Goal: Task Accomplishment & Management: Use online tool/utility

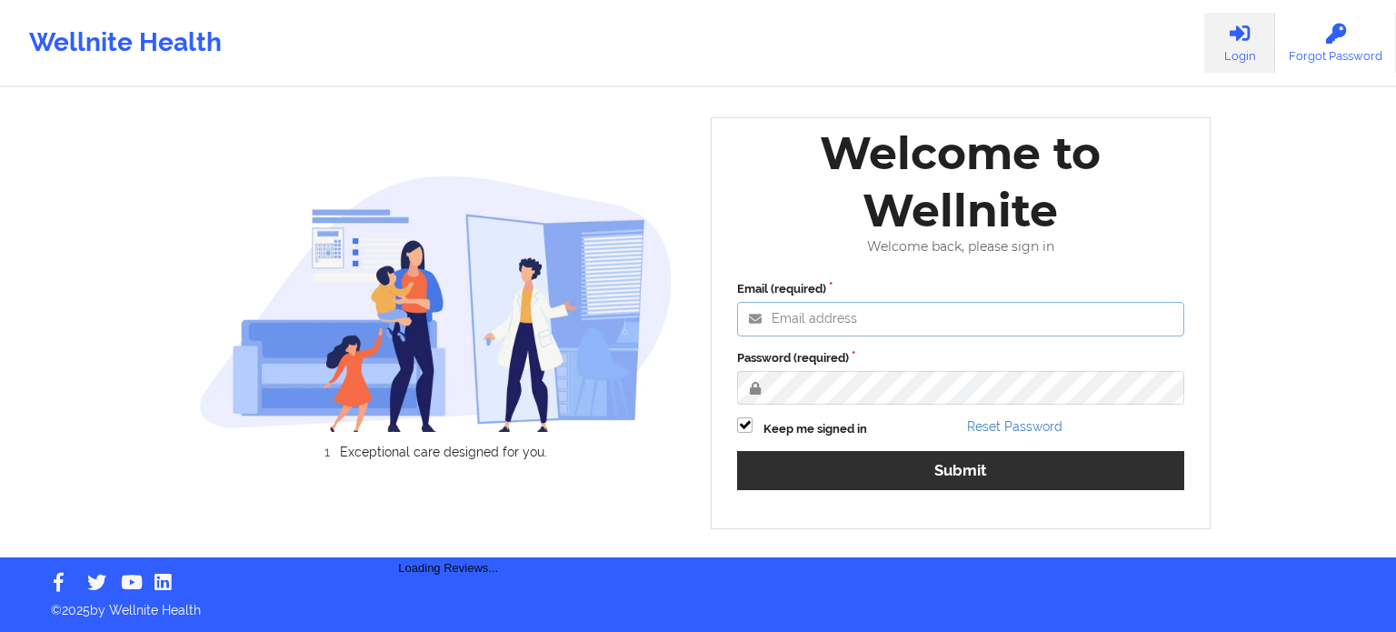
type input "[EMAIL_ADDRESS][DOMAIN_NAME]"
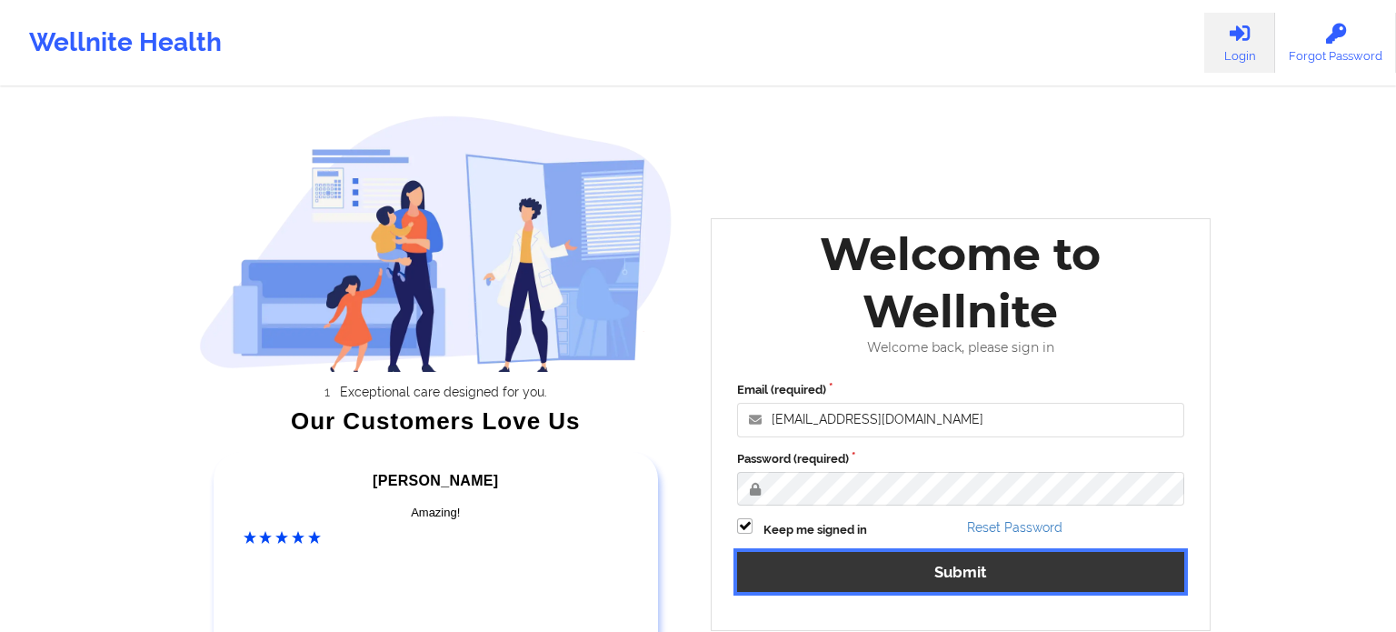
click at [815, 457] on div "Email (required) [EMAIL_ADDRESS][DOMAIN_NAME] Password (required) Keep me signe…" at bounding box center [960, 492] width 473 height 249
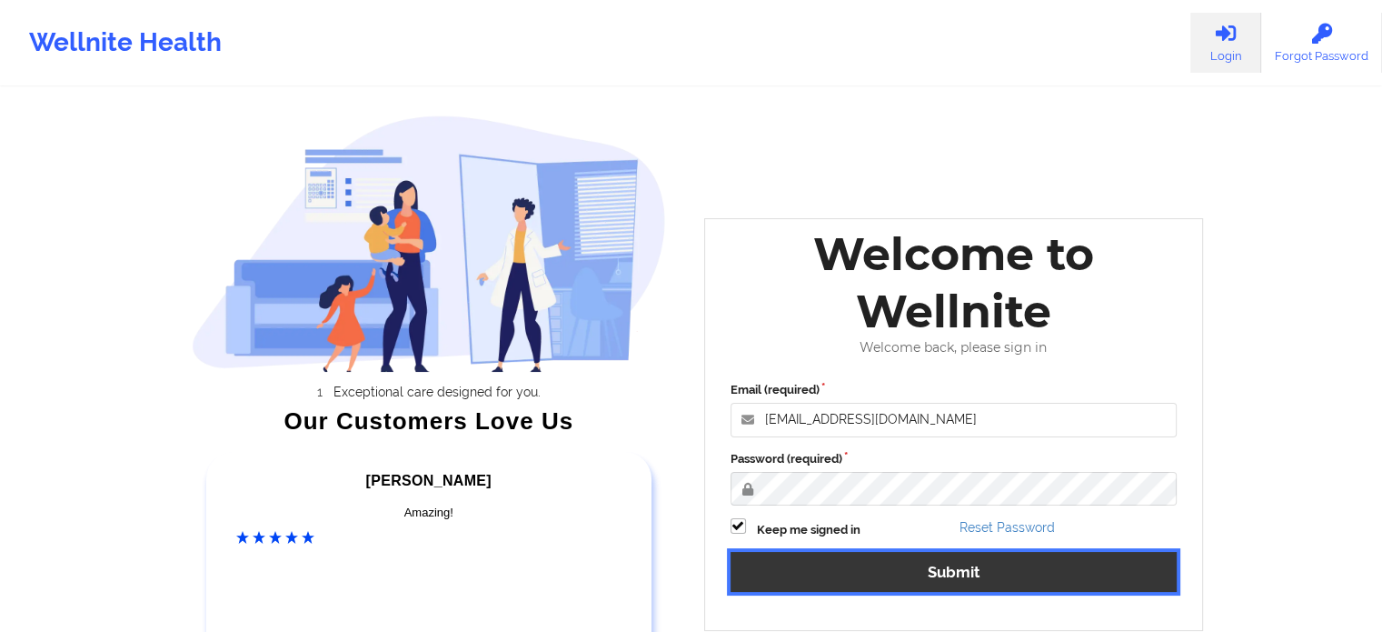
click at [829, 556] on button "Submit" at bounding box center [954, 571] width 447 height 39
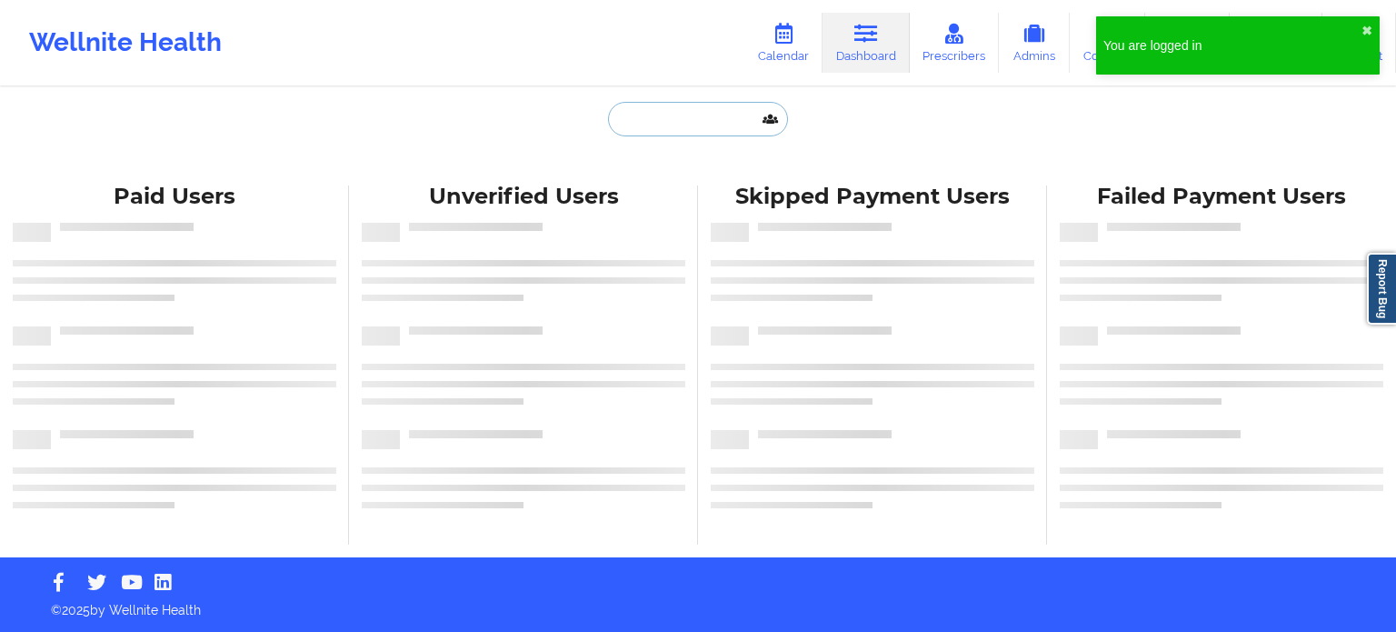
click at [662, 116] on input "text" at bounding box center [698, 119] width 180 height 35
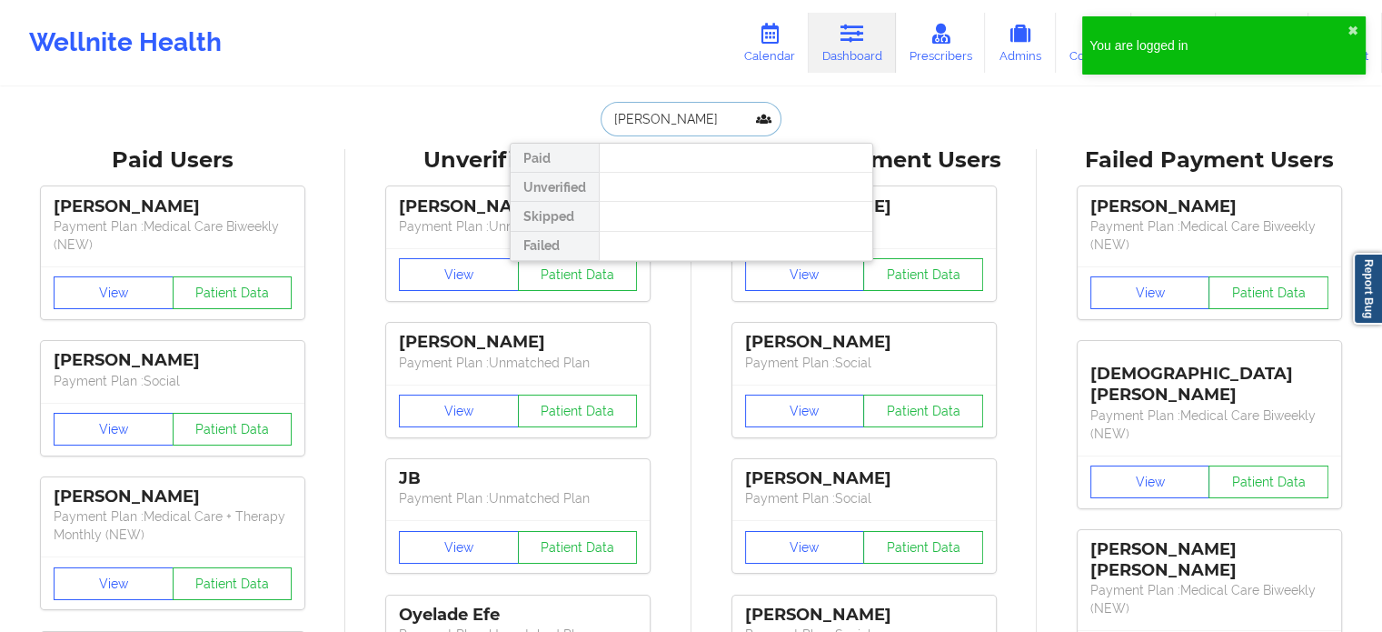
type input "hae jung ch"
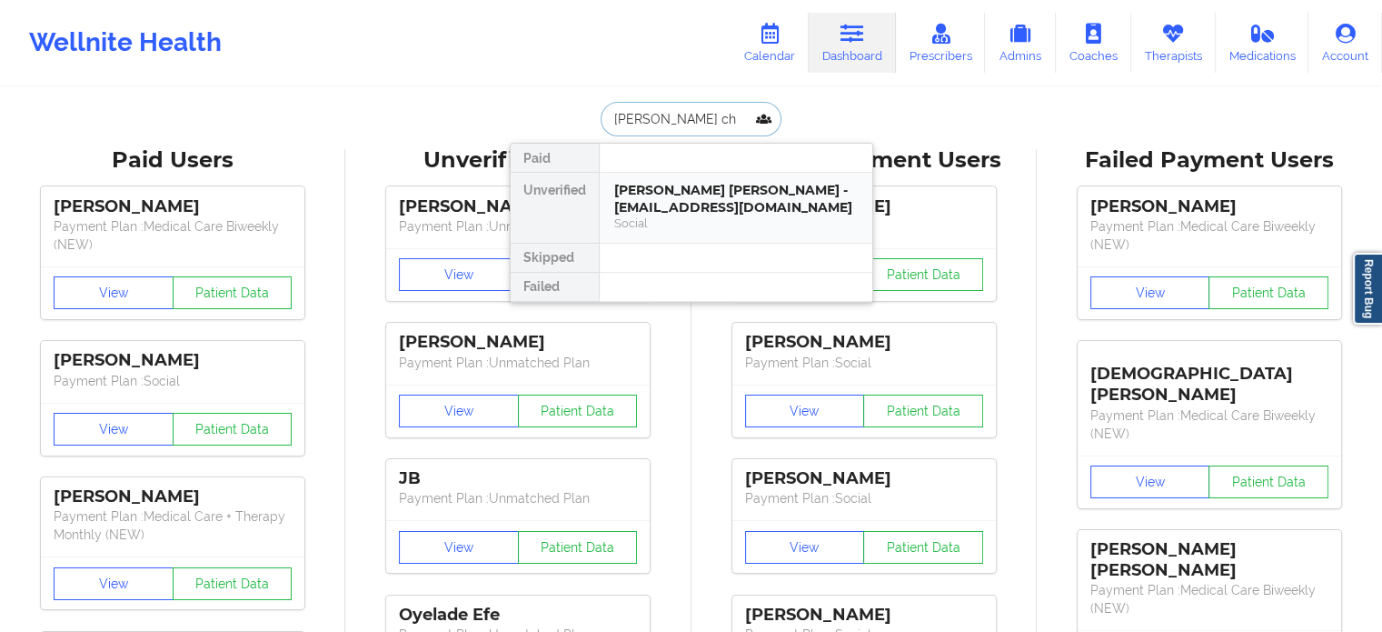
click at [662, 183] on div "Hae Jung Chun - terry_chun2002@yahoo.com" at bounding box center [736, 199] width 244 height 34
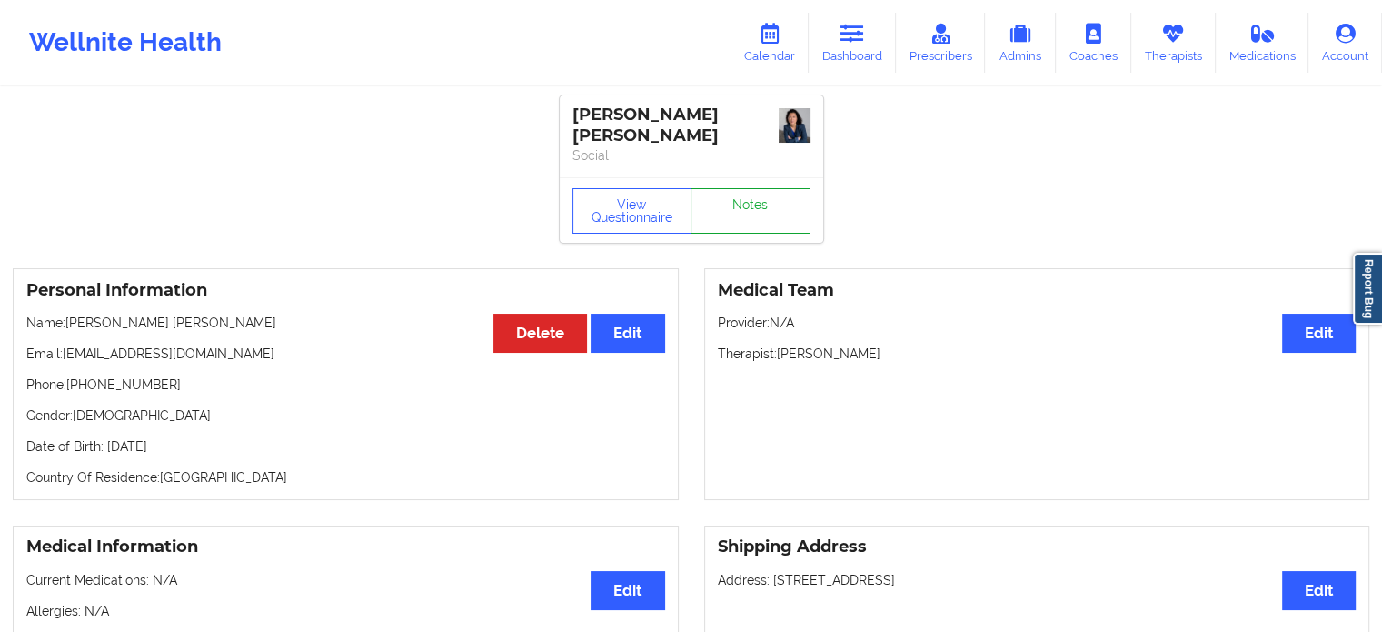
click at [730, 191] on link "Notes" at bounding box center [751, 210] width 120 height 45
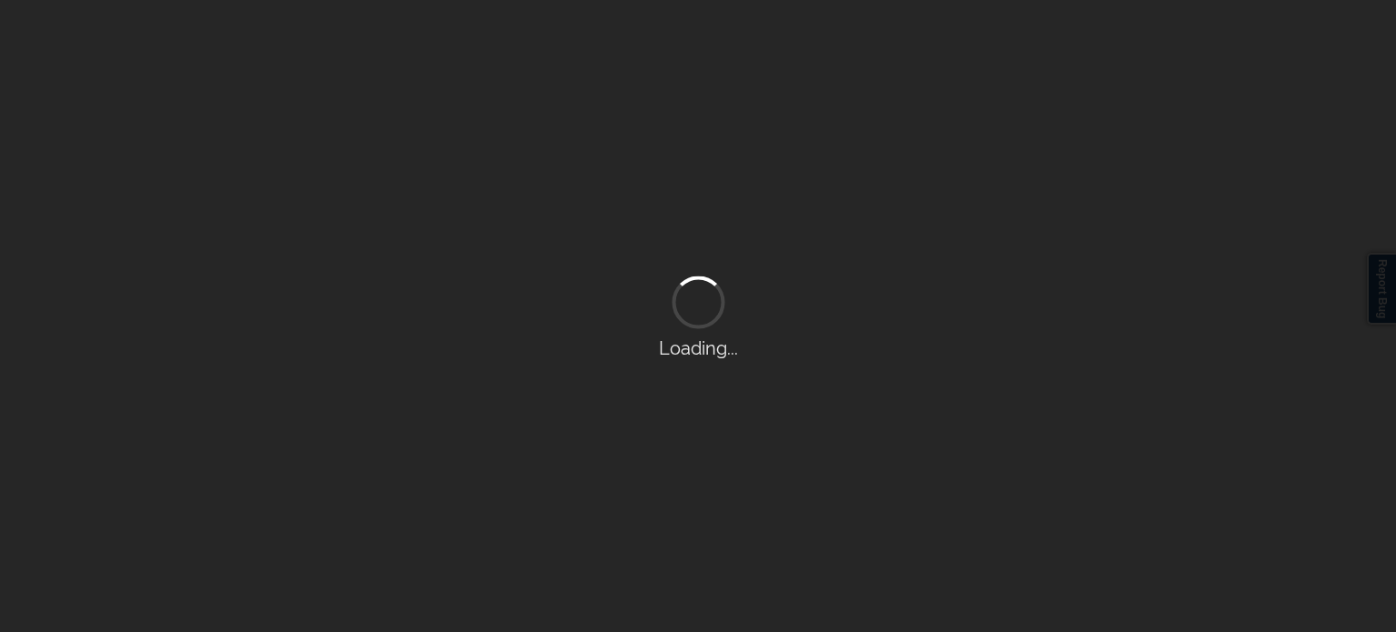
click at [730, 191] on div "Loading..." at bounding box center [698, 316] width 1396 height 632
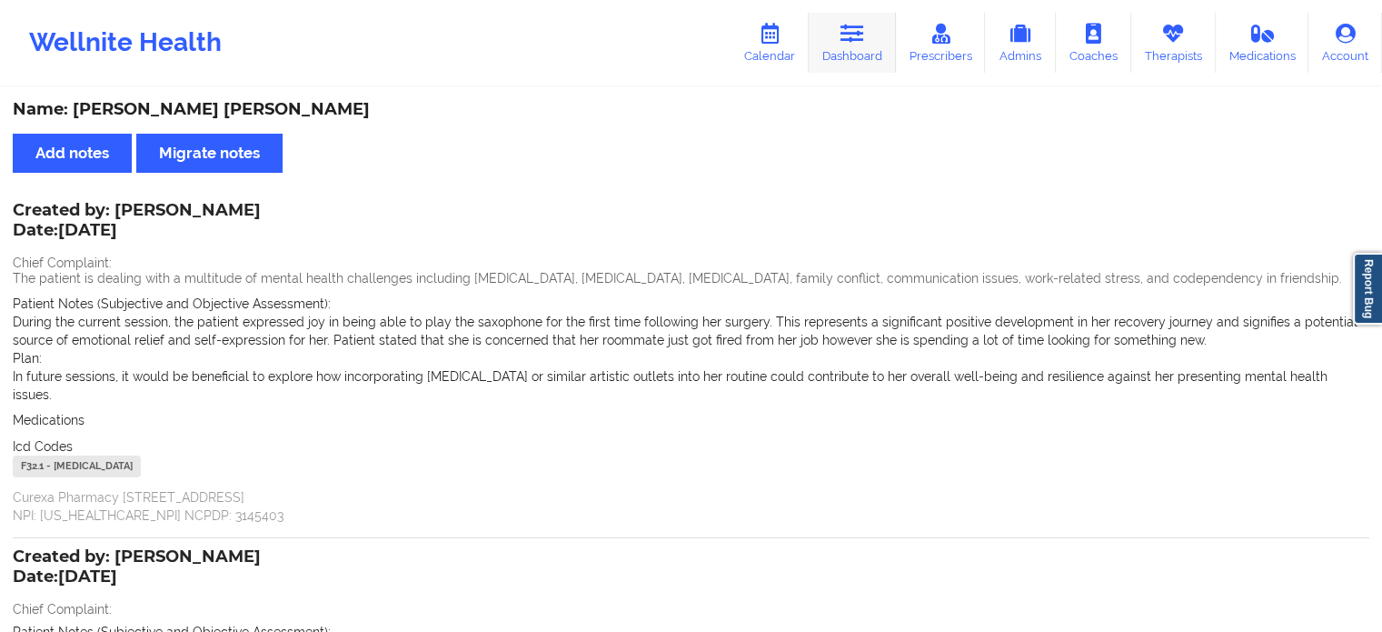
click at [853, 30] on icon at bounding box center [853, 34] width 24 height 20
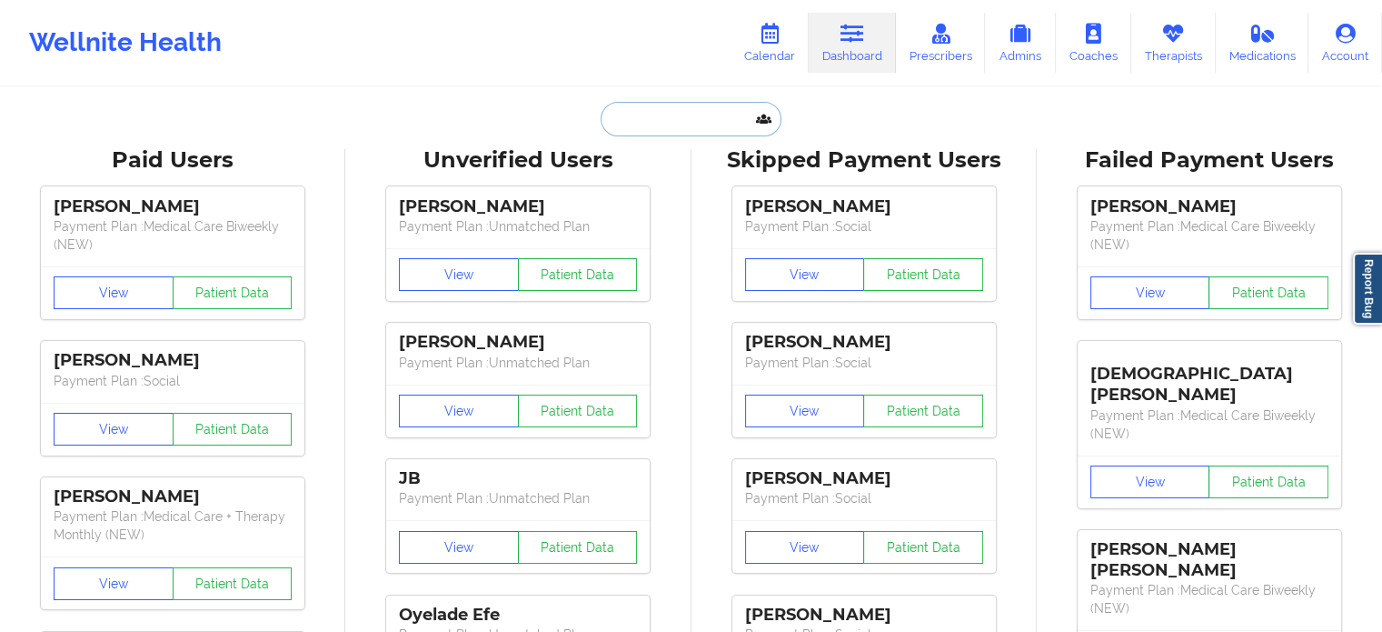
click at [664, 120] on input "text" at bounding box center [691, 119] width 180 height 35
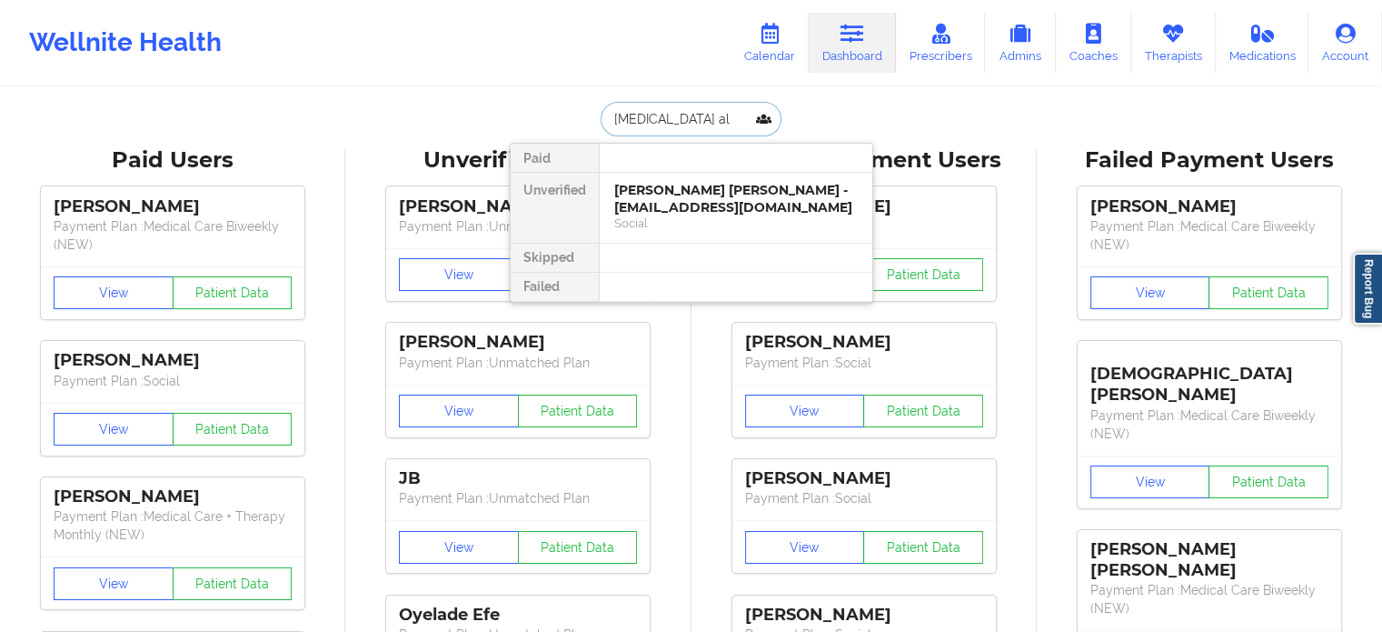
type input "alexia ale"
click at [669, 194] on div "Alexia Alexander - alexiaaalexander8400@gmail.com" at bounding box center [736, 199] width 244 height 34
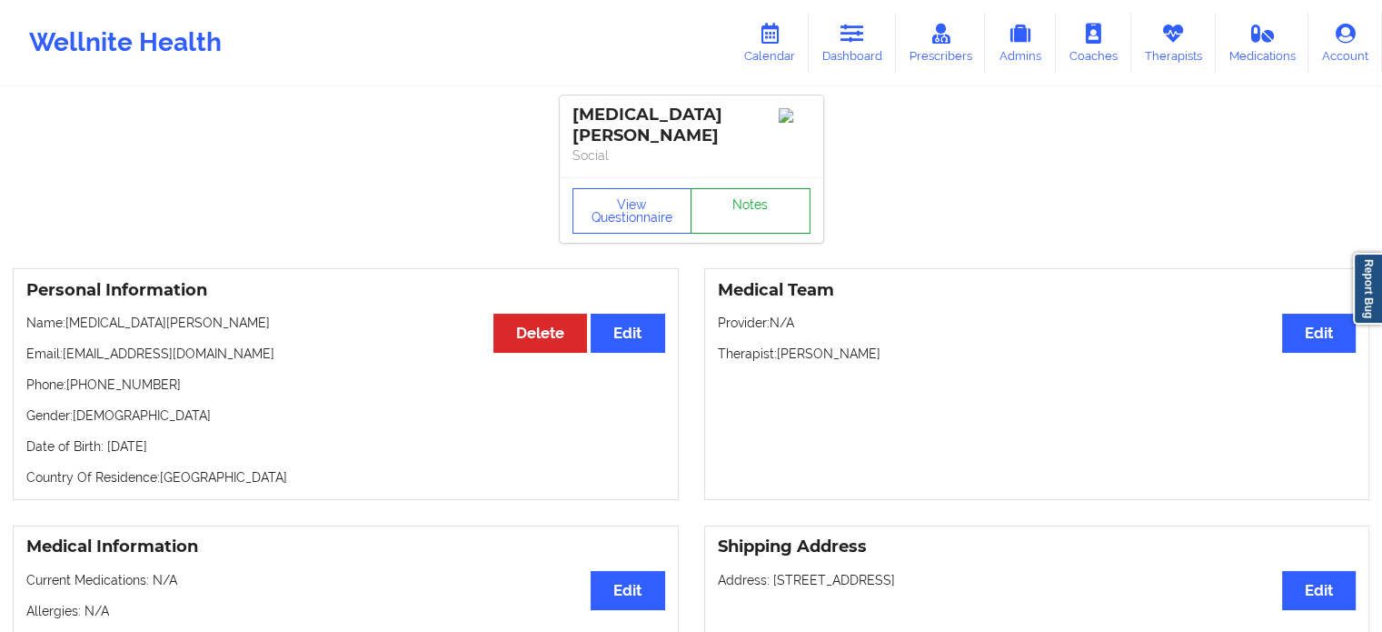
click at [745, 188] on link "Notes" at bounding box center [751, 210] width 120 height 45
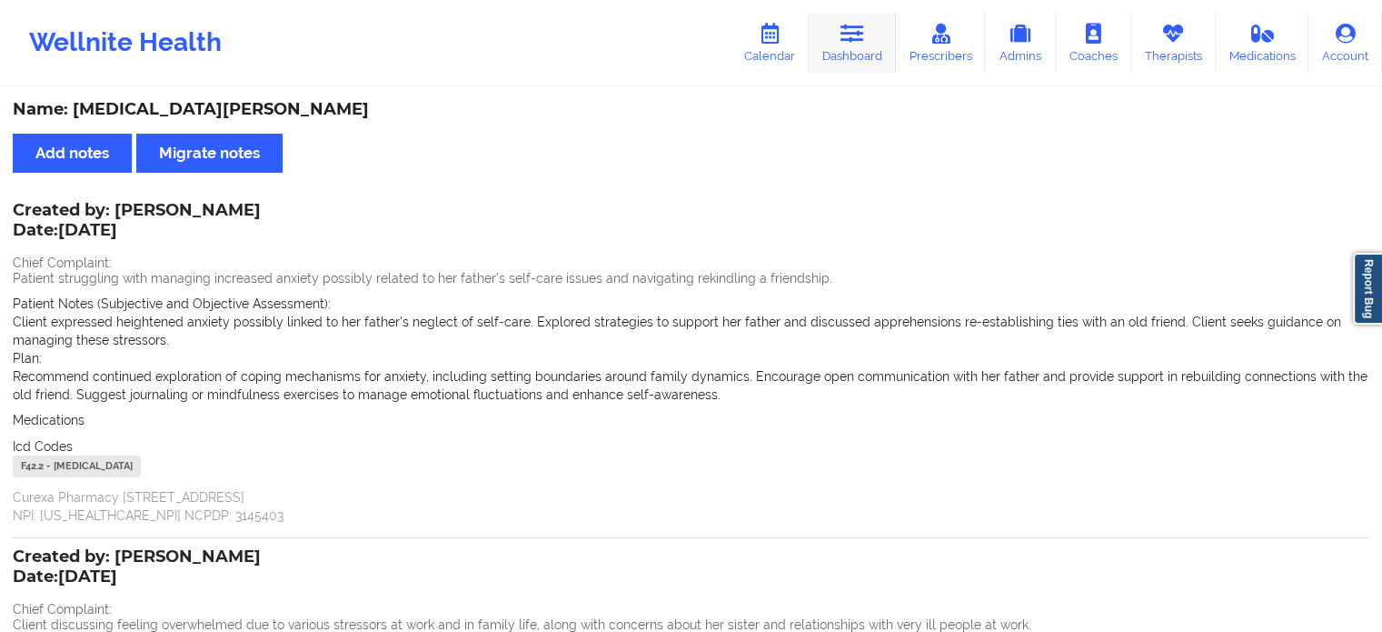
click at [847, 43] on icon at bounding box center [853, 34] width 24 height 20
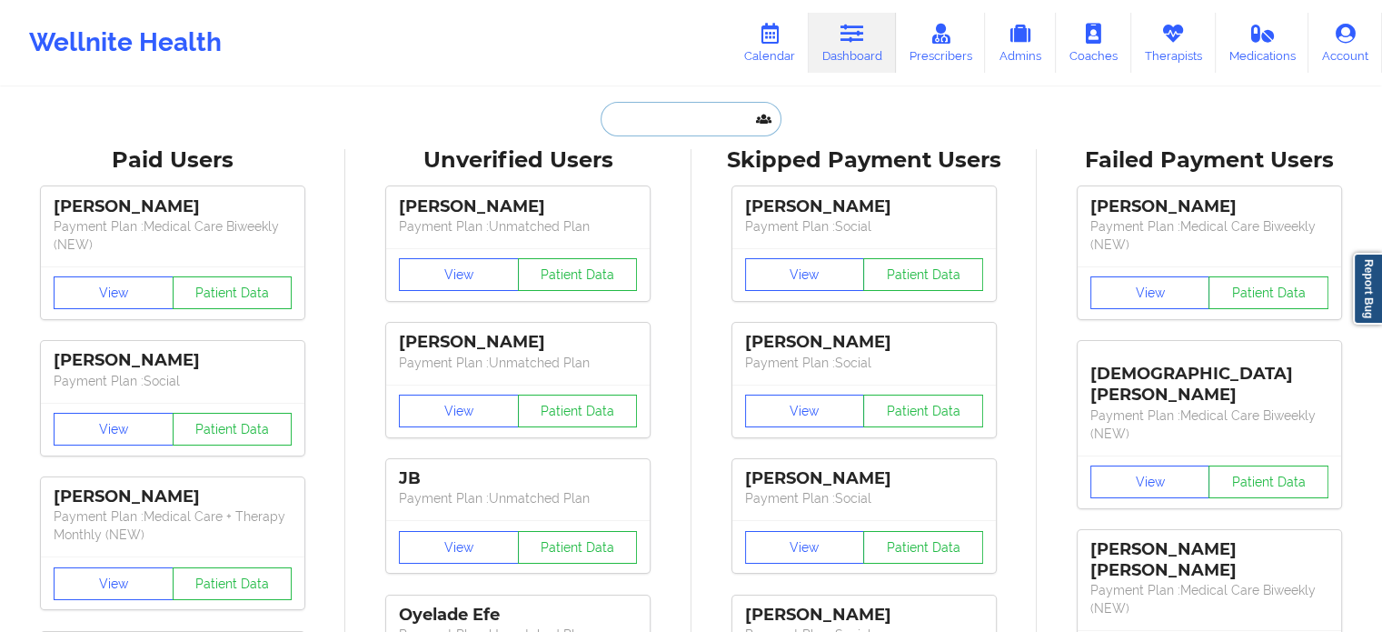
click at [672, 129] on input "text" at bounding box center [691, 119] width 180 height 35
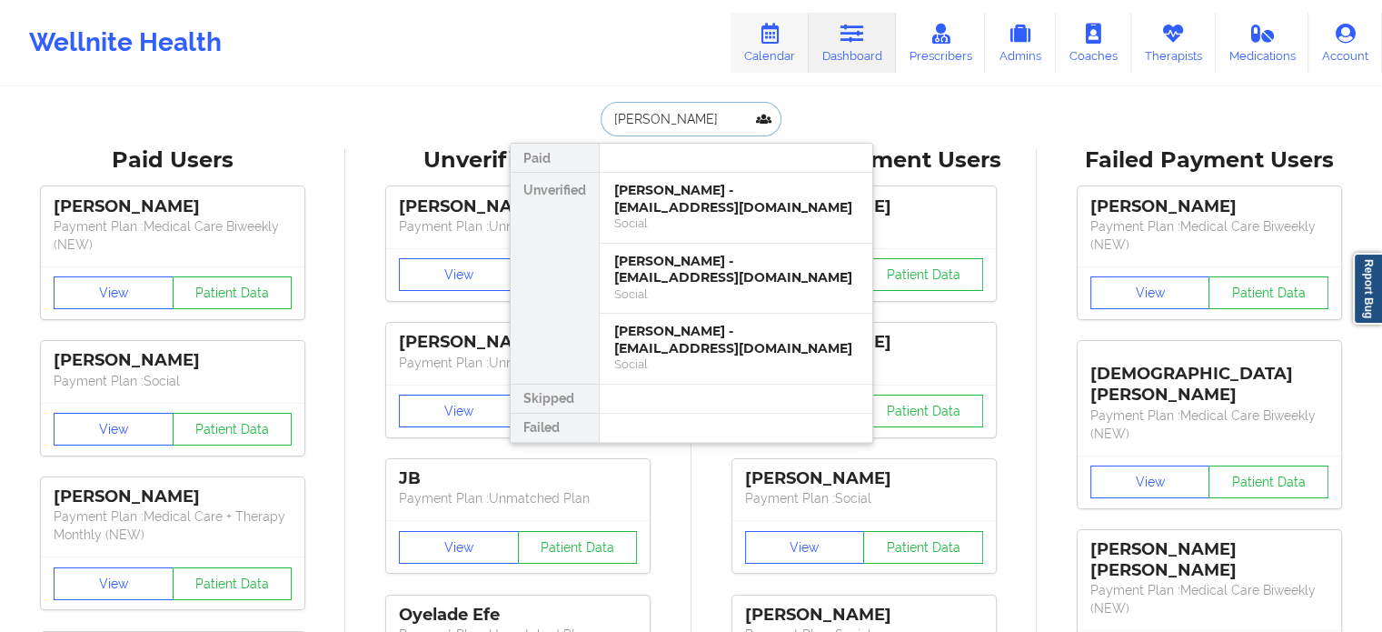
type input "troy jos"
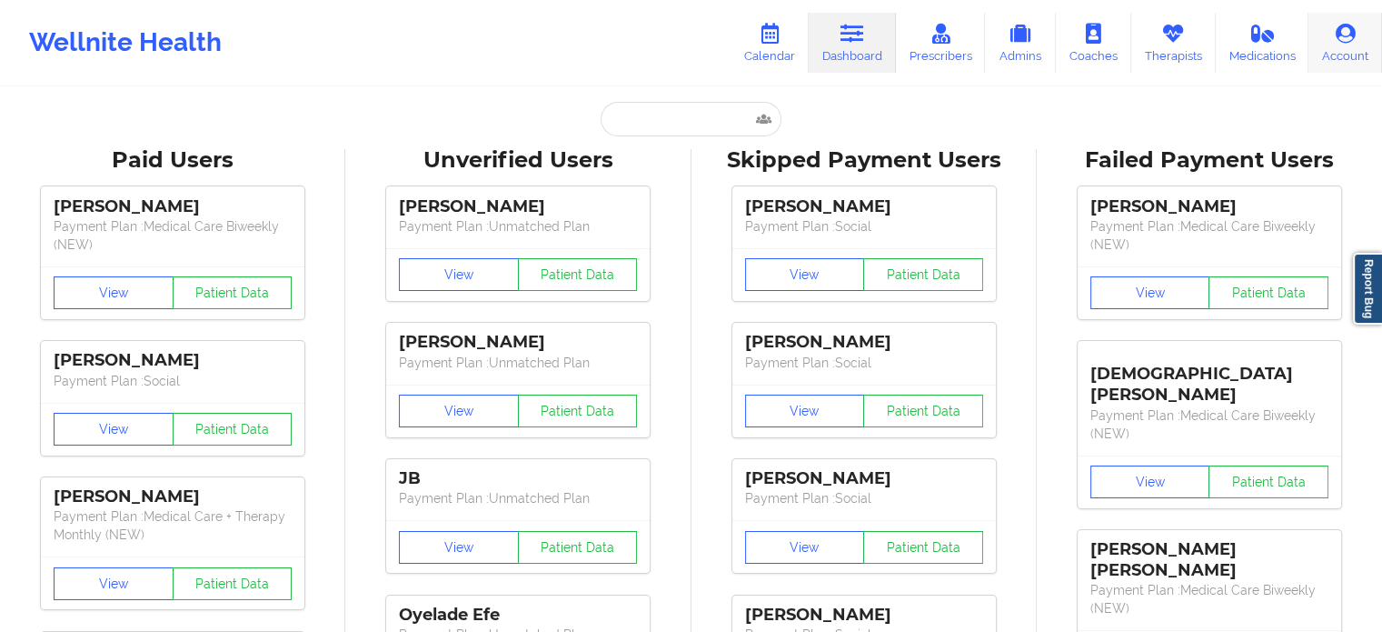
click at [1354, 38] on icon at bounding box center [1346, 34] width 24 height 20
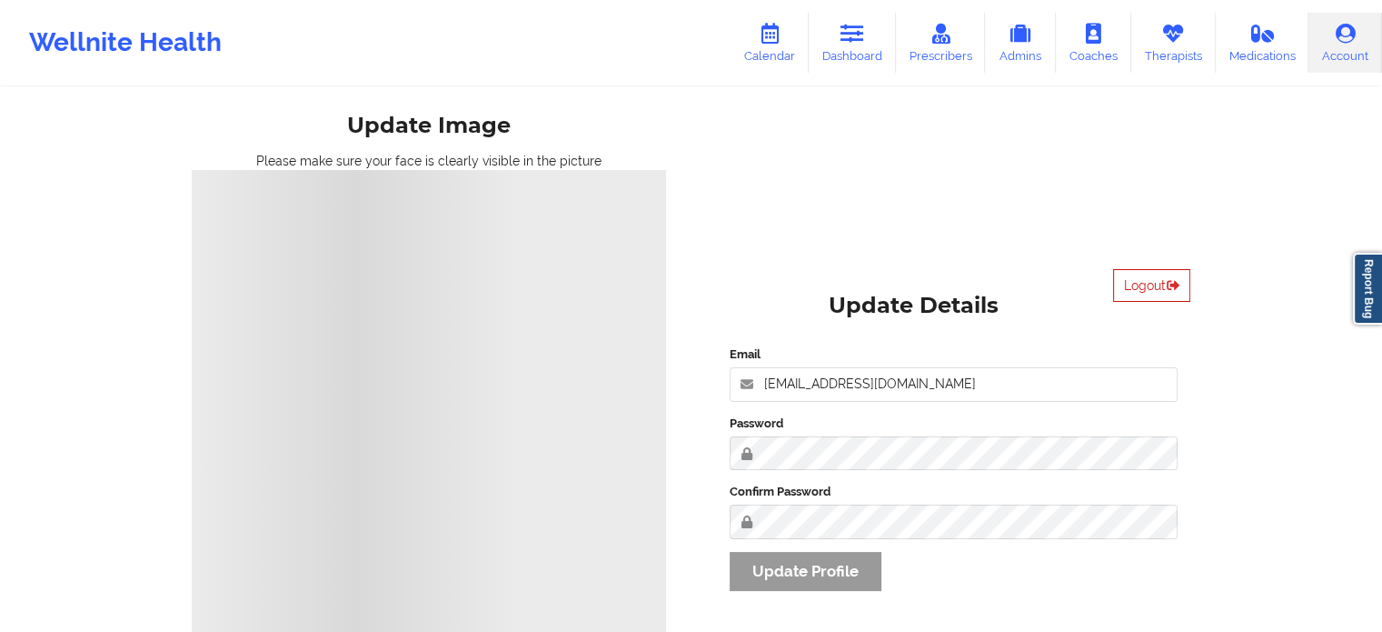
click at [1142, 295] on button "Logout" at bounding box center [1151, 285] width 77 height 33
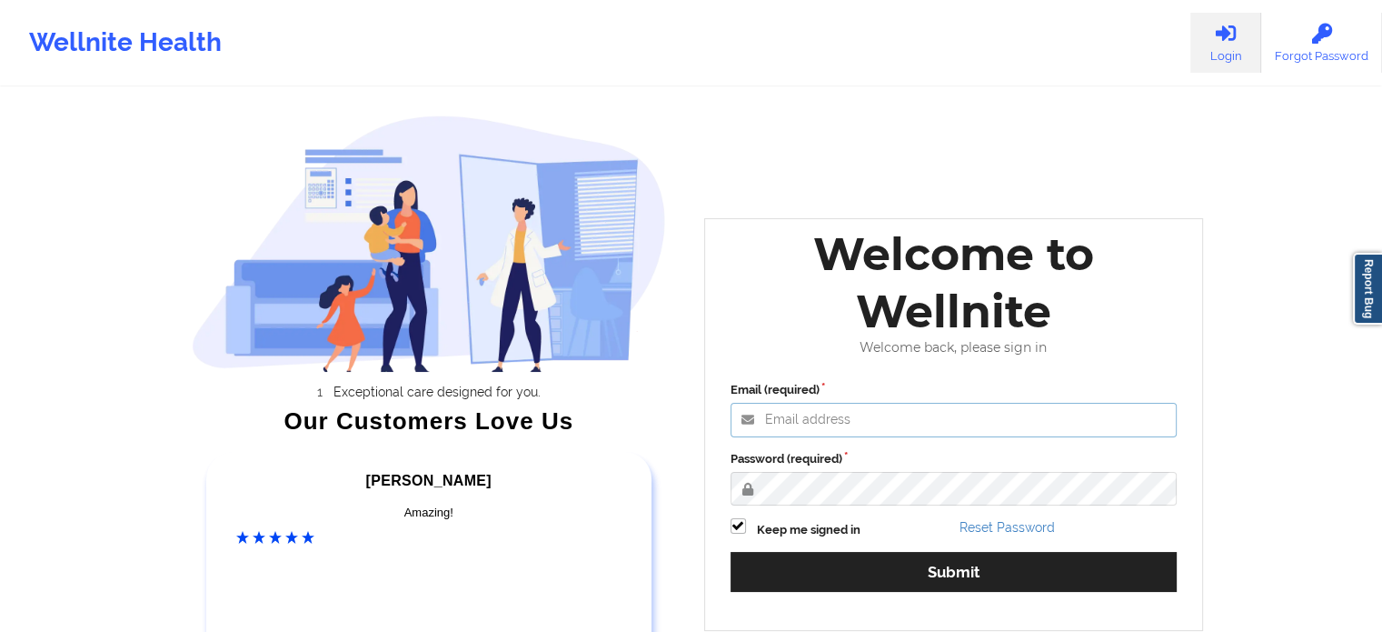
type input "edima@wellnite.com"
click at [681, 476] on div "Exceptional care designed for you. Our Customers Love Us Alexandra C Amazing! 6…" at bounding box center [691, 380] width 1050 height 760
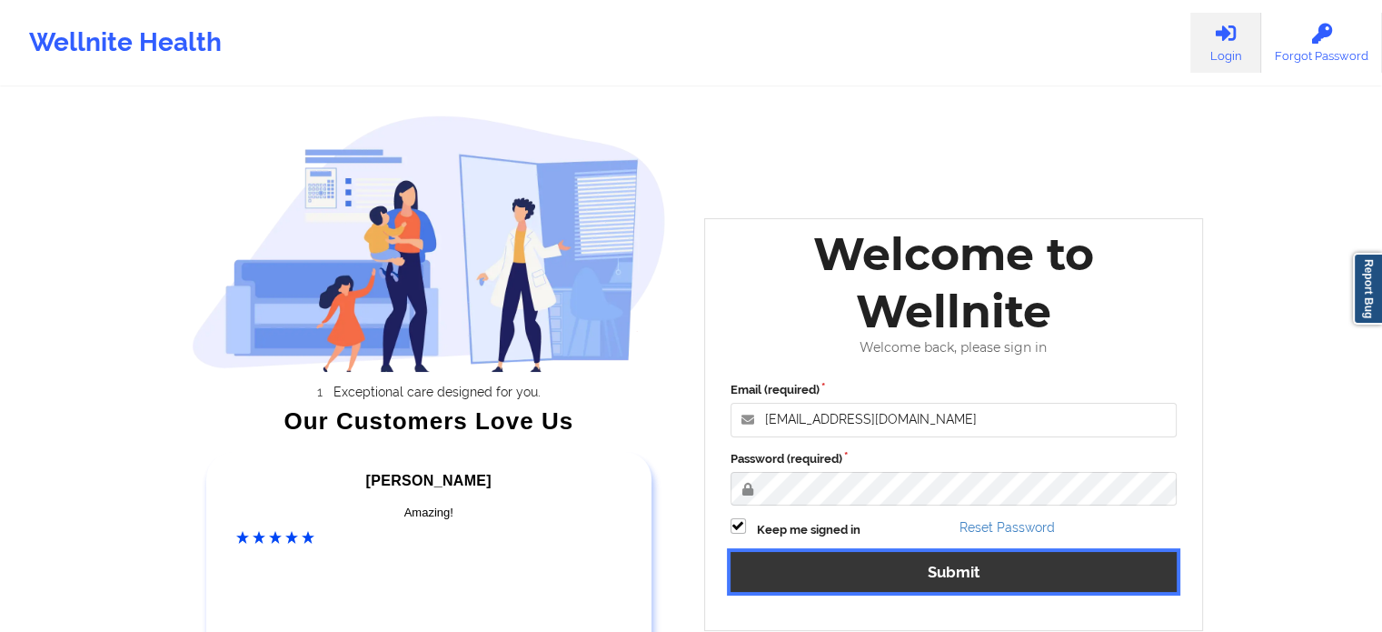
click at [765, 559] on button "Submit" at bounding box center [954, 571] width 447 height 39
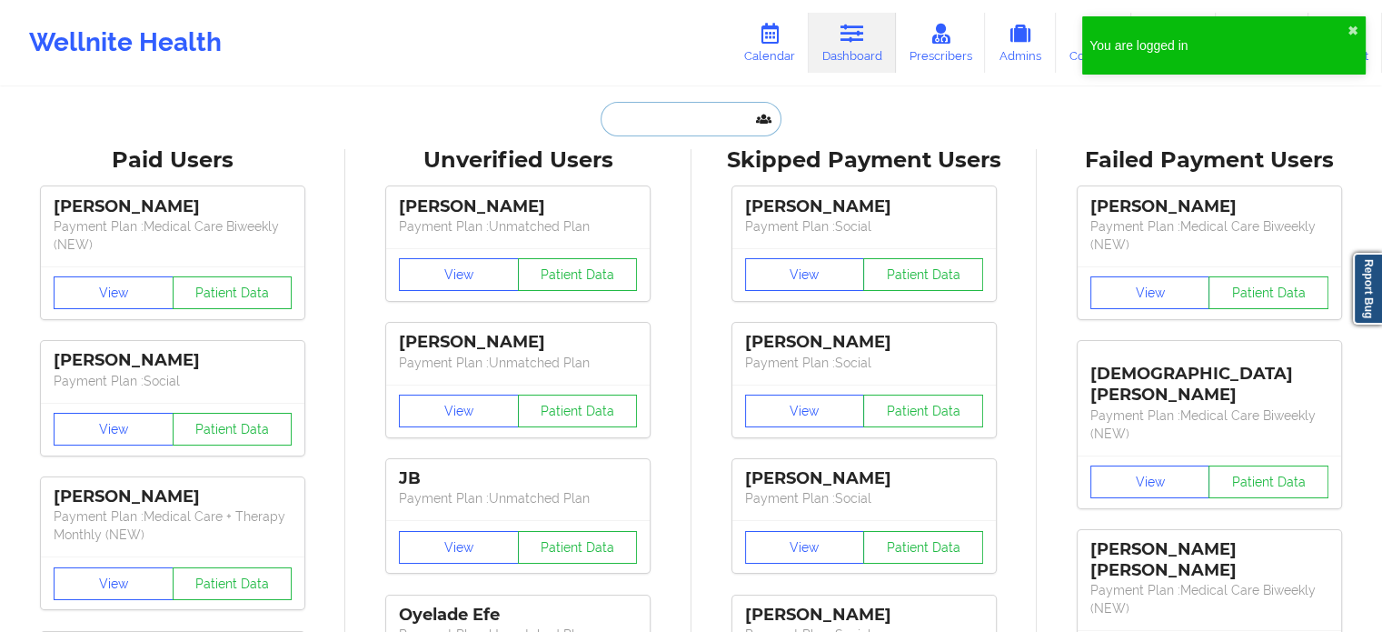
click at [661, 116] on input "text" at bounding box center [691, 119] width 180 height 35
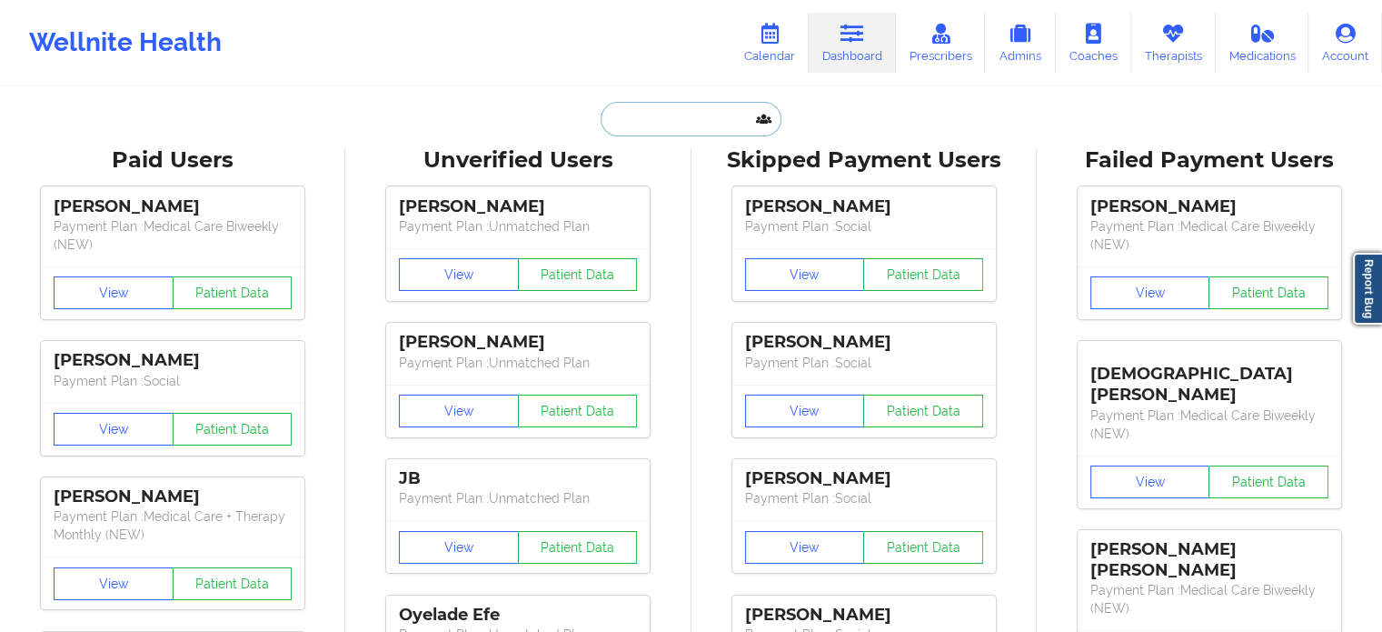
click at [692, 108] on input "text" at bounding box center [691, 119] width 180 height 35
type input "n"
type input "j"
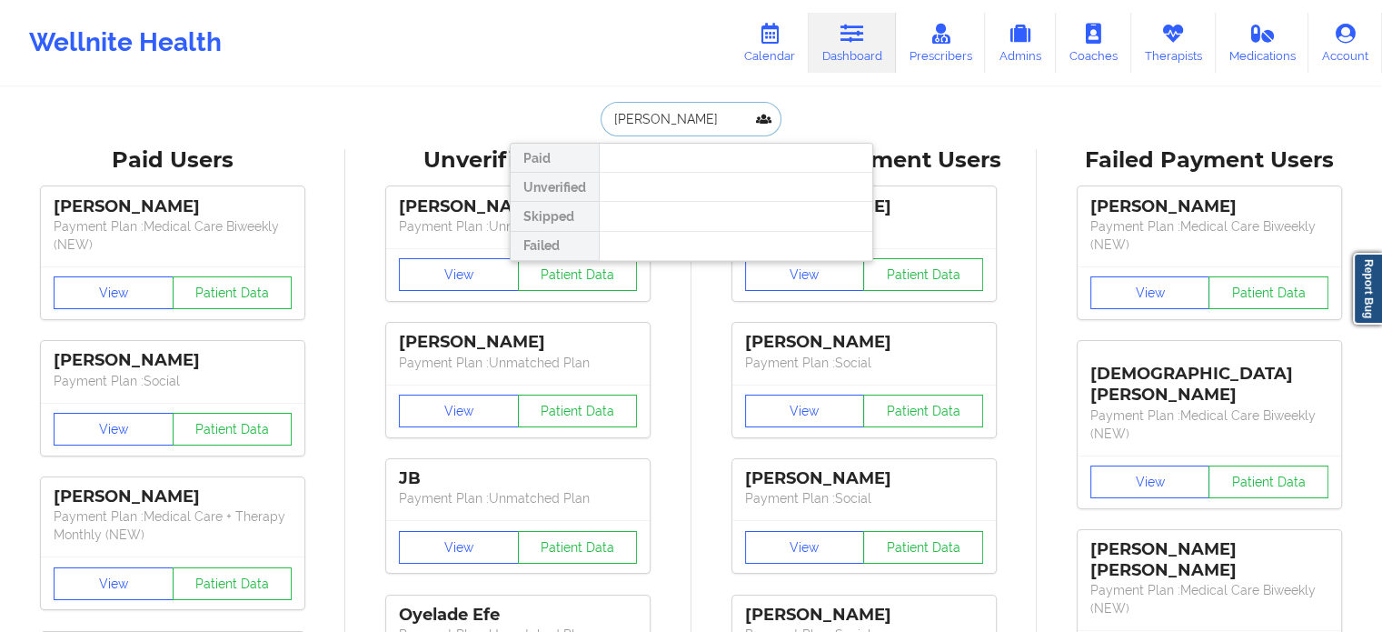
type input "troy josep"
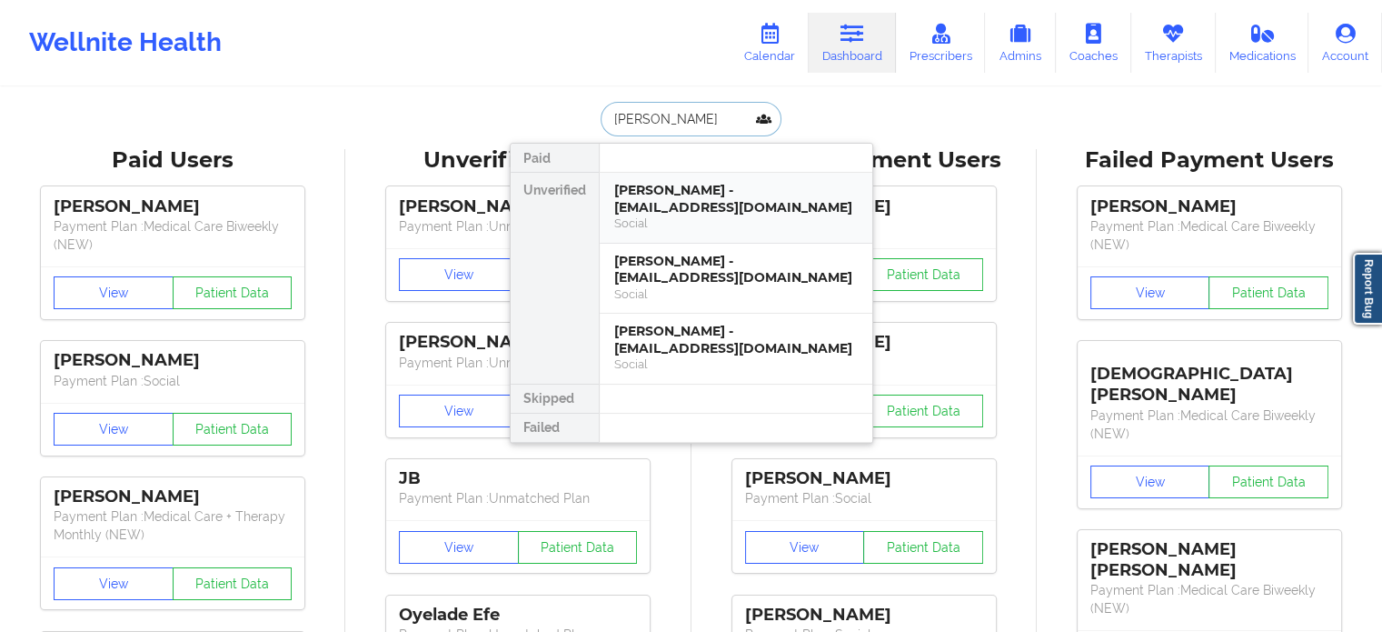
click at [665, 203] on div "Troy Joseph - troyjoseph1968@yahoo.com" at bounding box center [736, 199] width 244 height 34
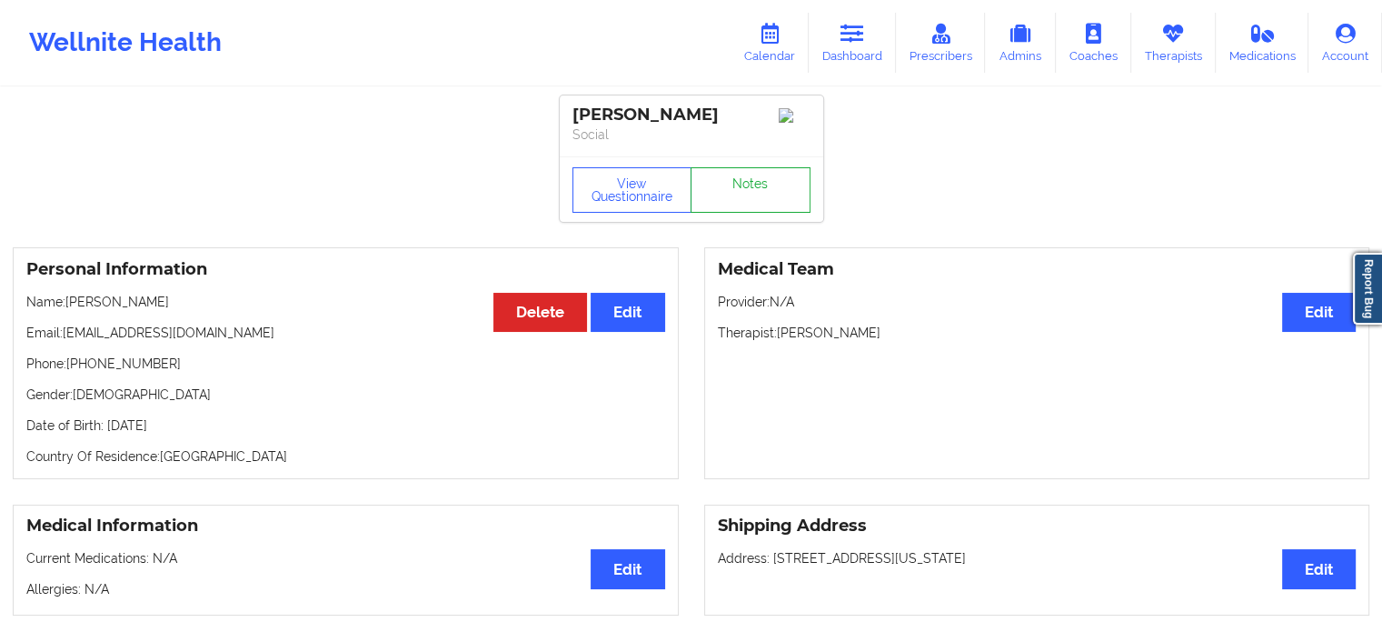
drag, startPoint x: 745, startPoint y: 154, endPoint x: 745, endPoint y: 174, distance: 20.0
click at [745, 174] on div "Troy Joseph Social View Questionnaire Notes" at bounding box center [692, 158] width 264 height 126
click at [745, 174] on link "Notes" at bounding box center [751, 189] width 120 height 45
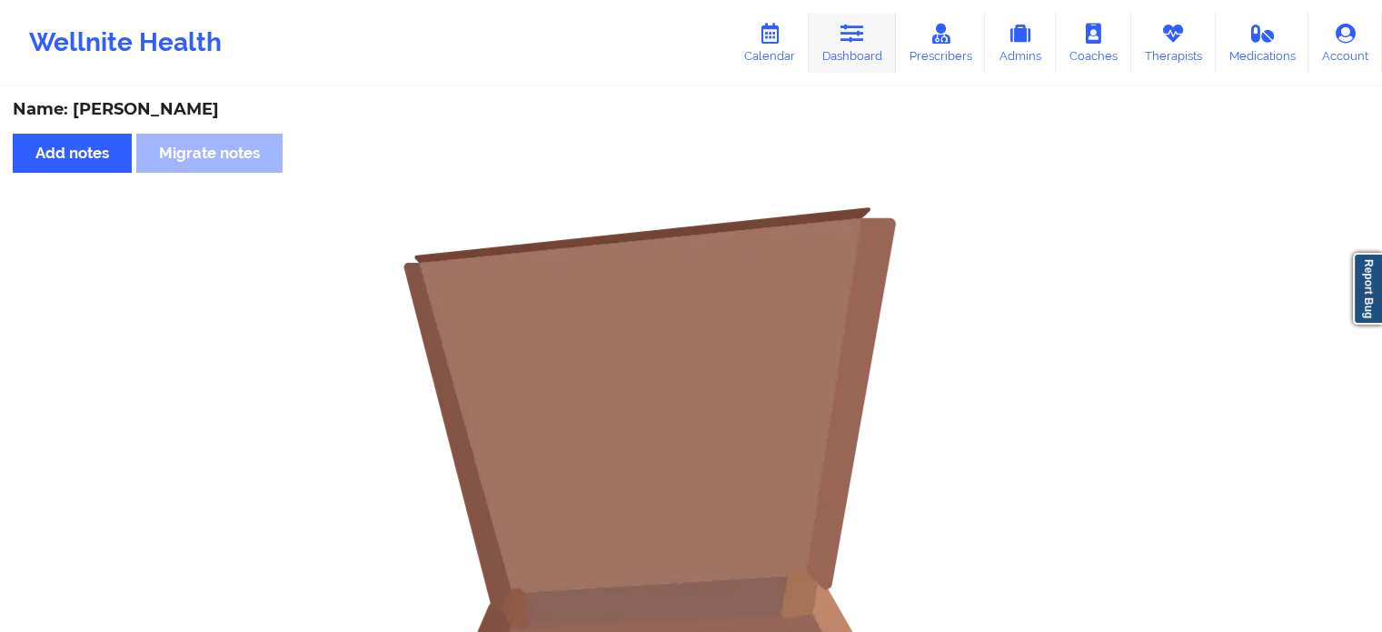
click at [847, 54] on link "Dashboard" at bounding box center [852, 43] width 87 height 60
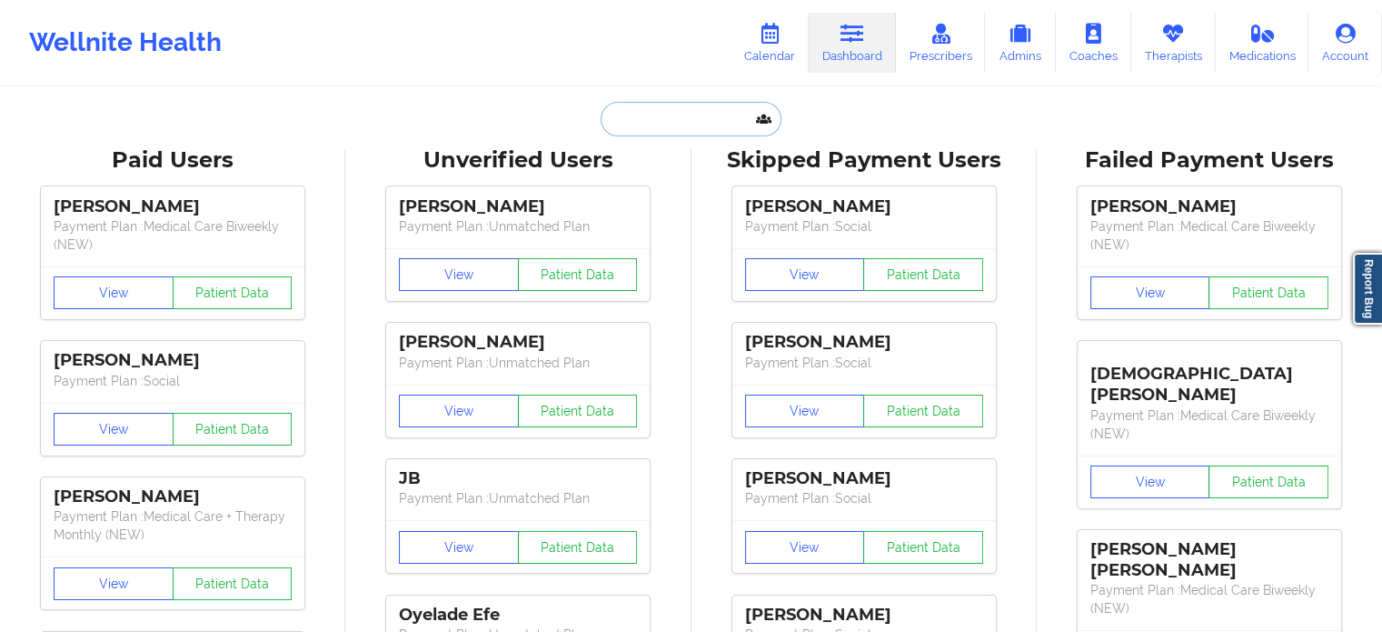
click at [642, 114] on input "text" at bounding box center [691, 119] width 180 height 35
type input "t"
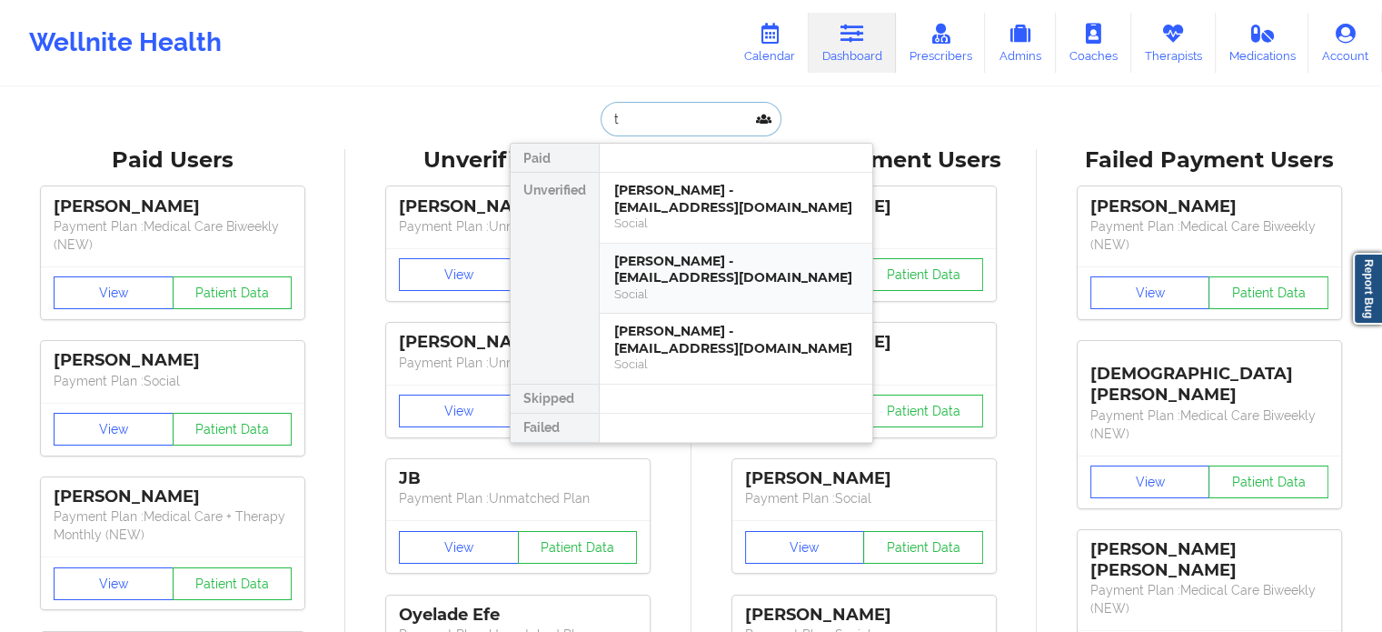
click at [660, 276] on div "Troy Joseph - troyjoseph1968@gmail.com" at bounding box center [736, 270] width 244 height 34
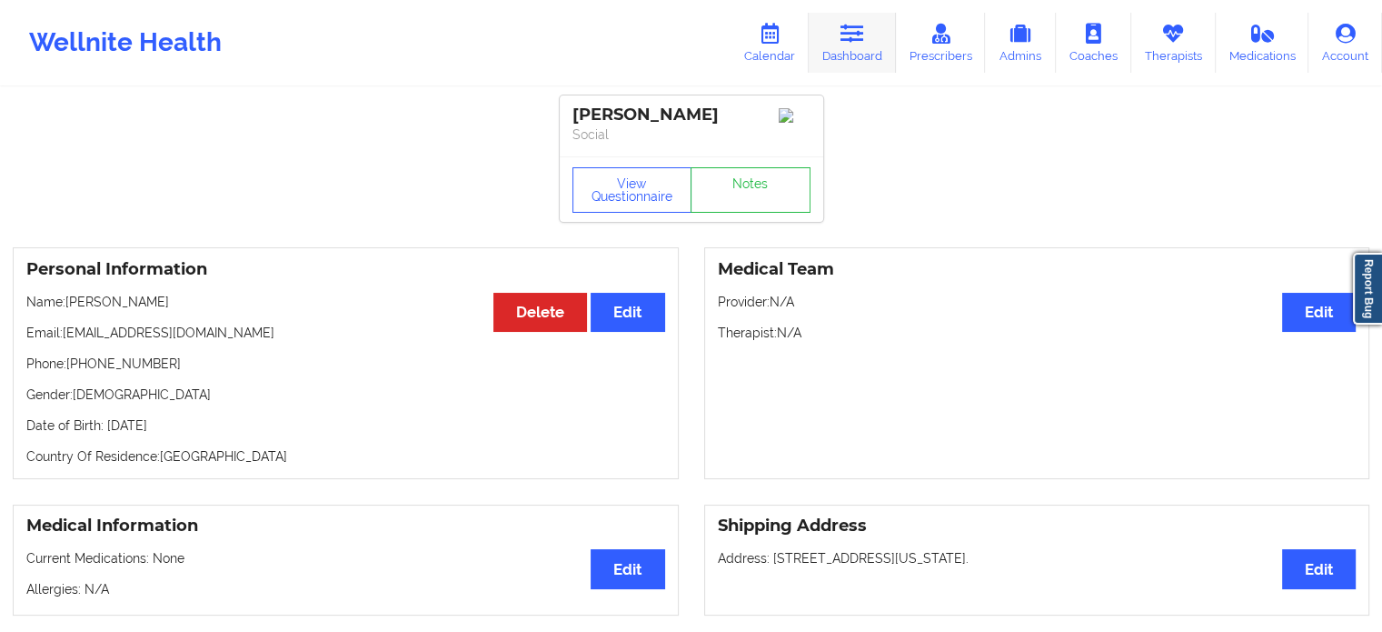
click at [851, 35] on icon at bounding box center [853, 34] width 24 height 20
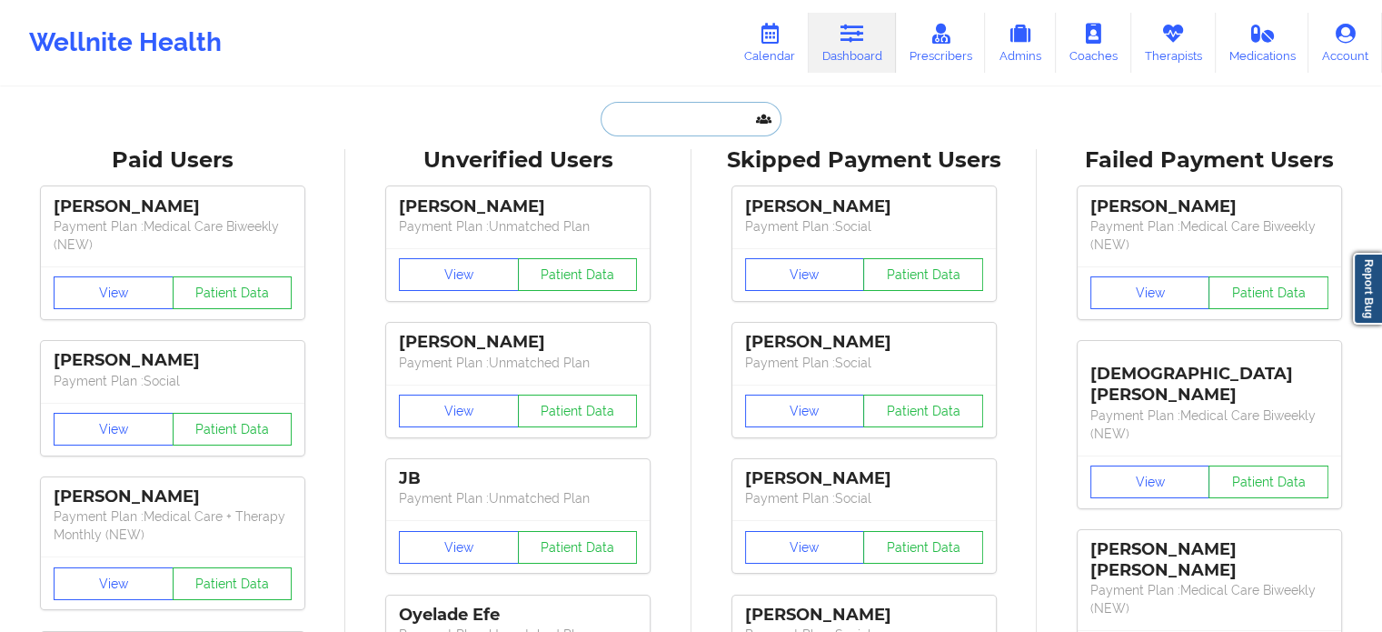
click at [634, 116] on input "text" at bounding box center [691, 119] width 180 height 35
type input "t"
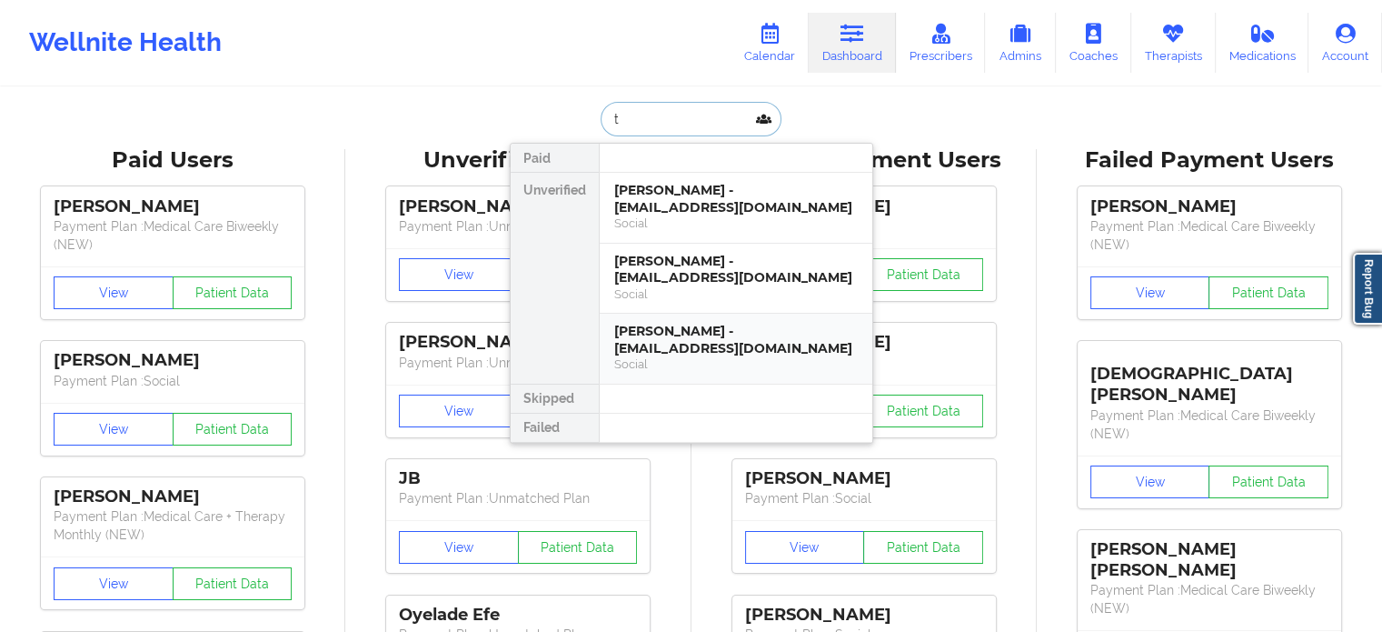
click at [663, 362] on div "Social" at bounding box center [736, 363] width 244 height 15
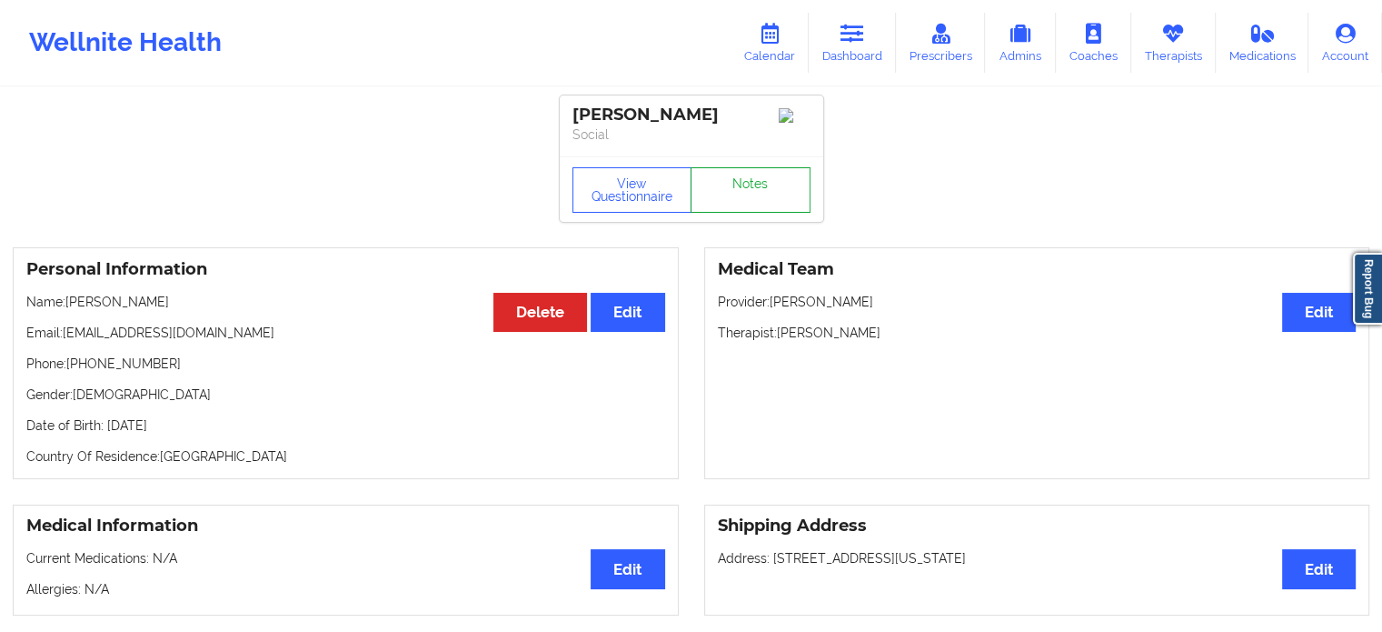
click at [751, 196] on link "Notes" at bounding box center [751, 189] width 120 height 45
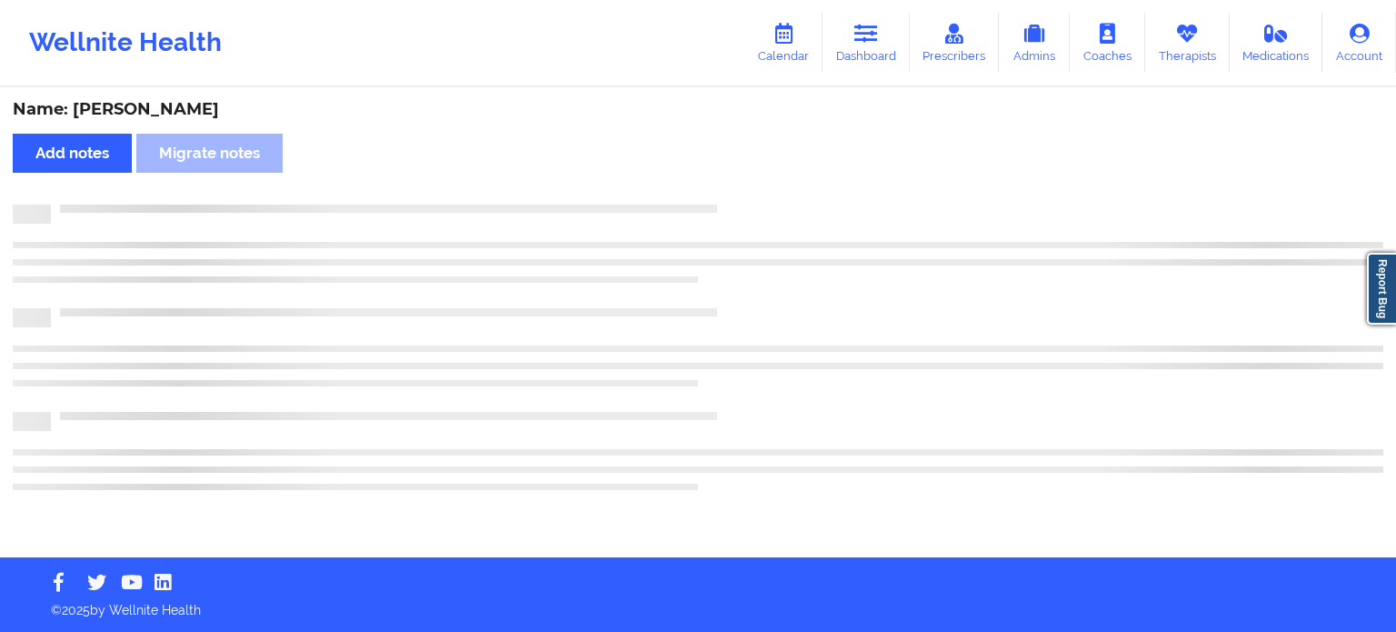
click at [751, 196] on div "Name: Troy Joseph Add notes Migrate notes" at bounding box center [698, 323] width 1396 height 468
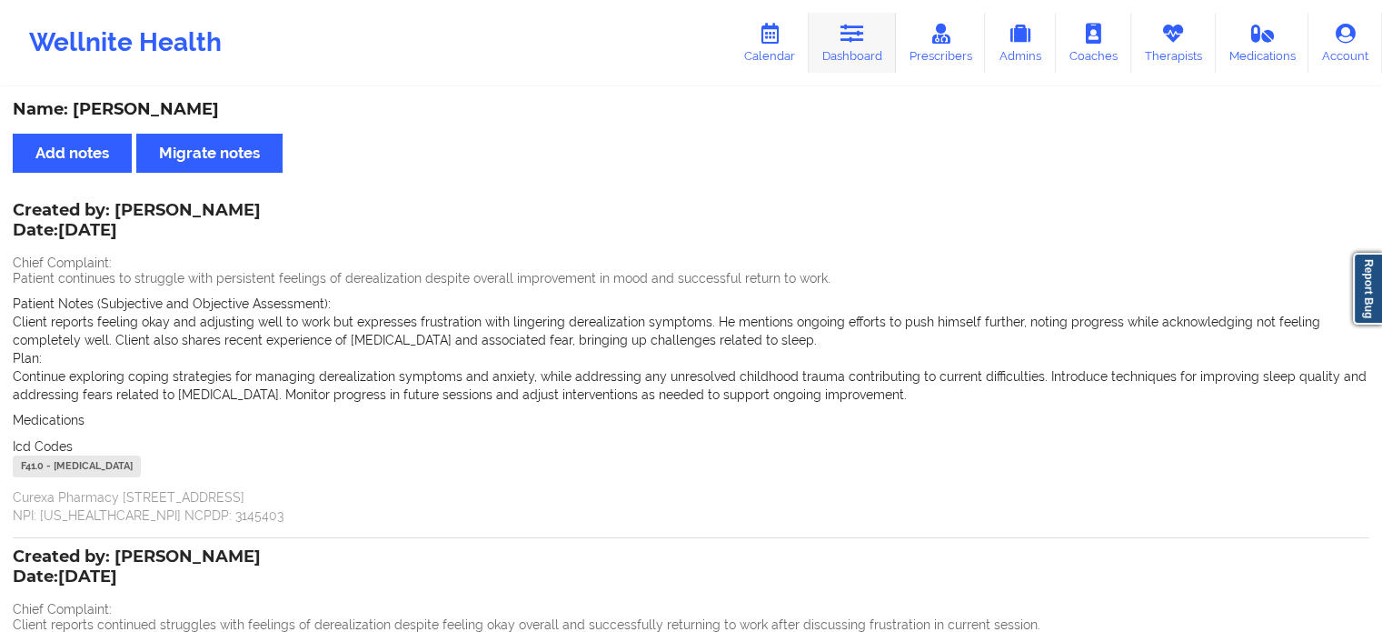
click at [858, 54] on link "Dashboard" at bounding box center [852, 43] width 87 height 60
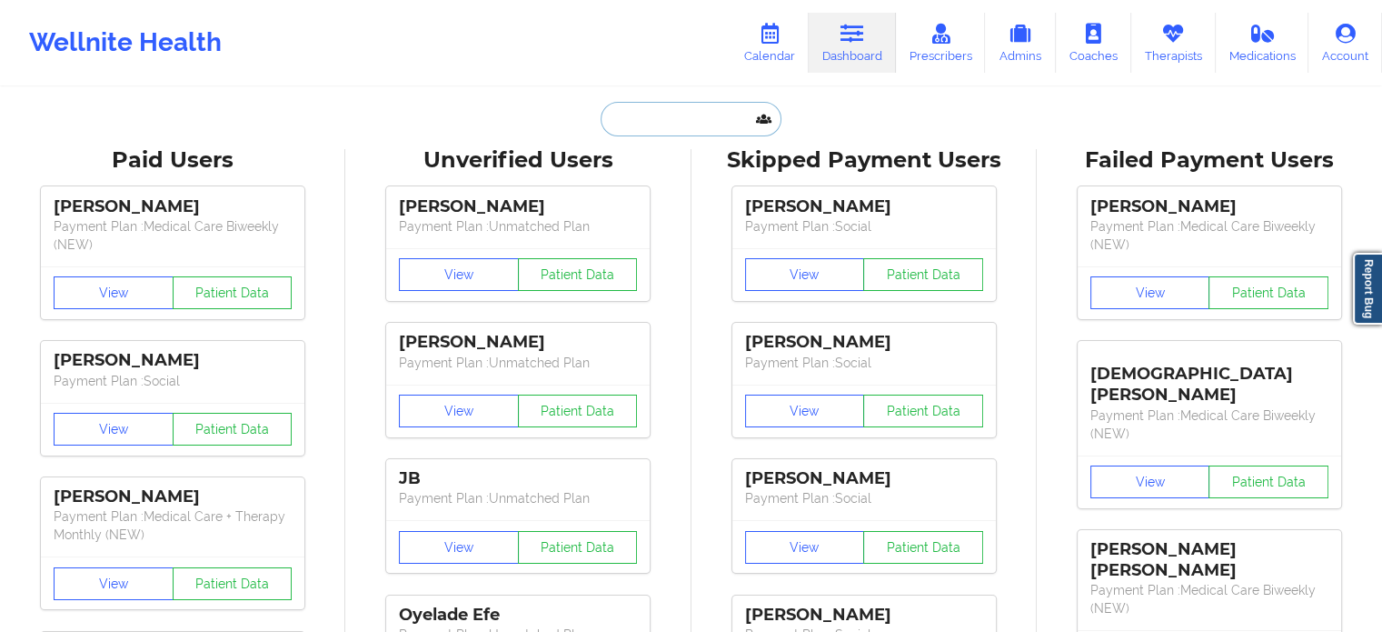
click at [601, 112] on input "text" at bounding box center [691, 119] width 180 height 35
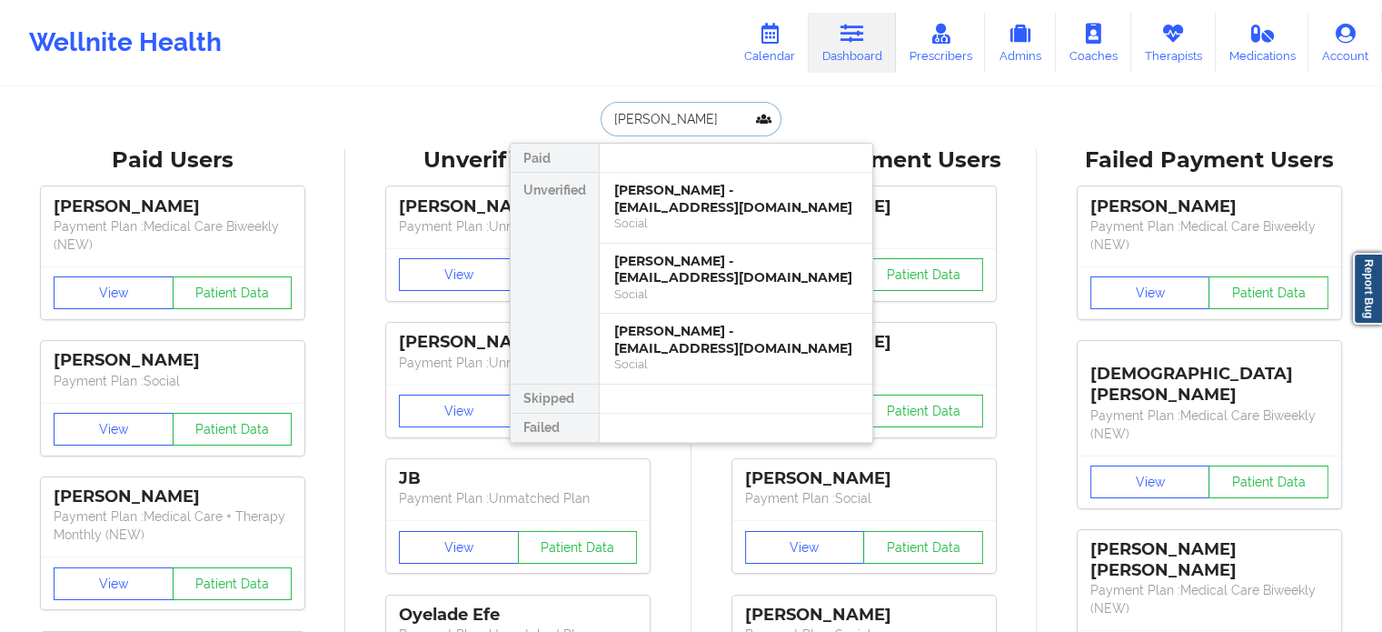
type input "shimon drey"
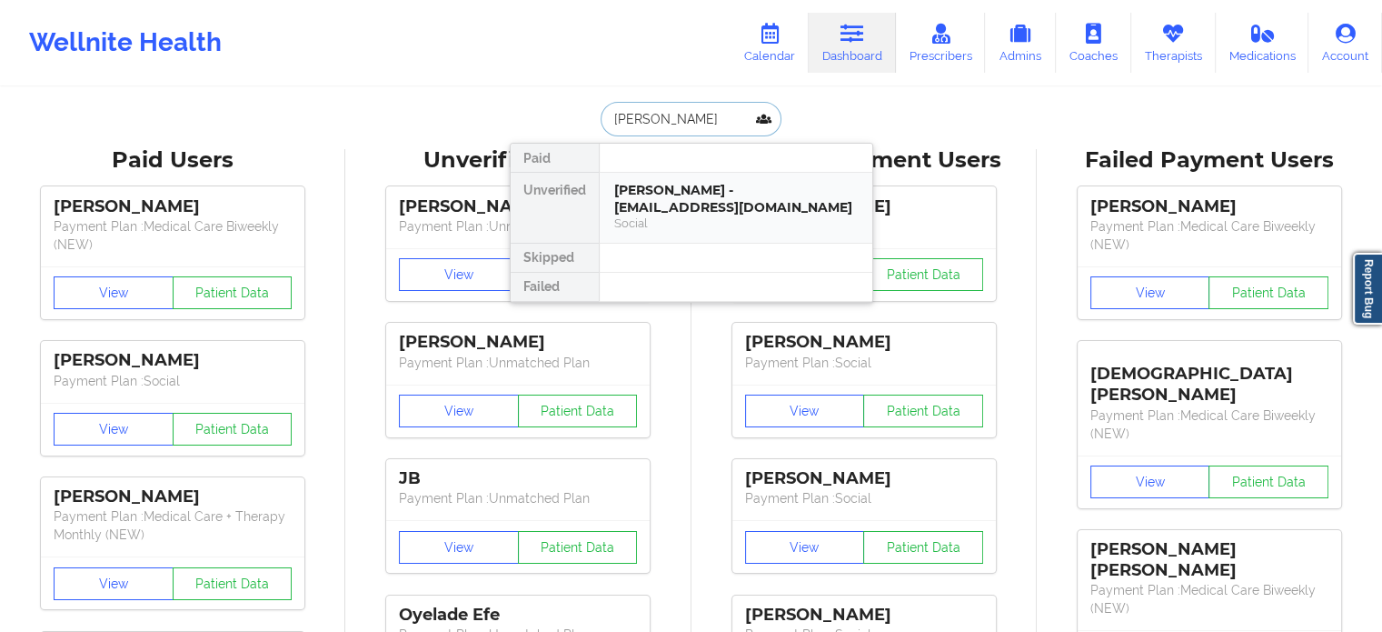
click at [658, 193] on div "Shimon Dreyfuss - shimmiedreyfuss4@gmail.com" at bounding box center [736, 199] width 244 height 34
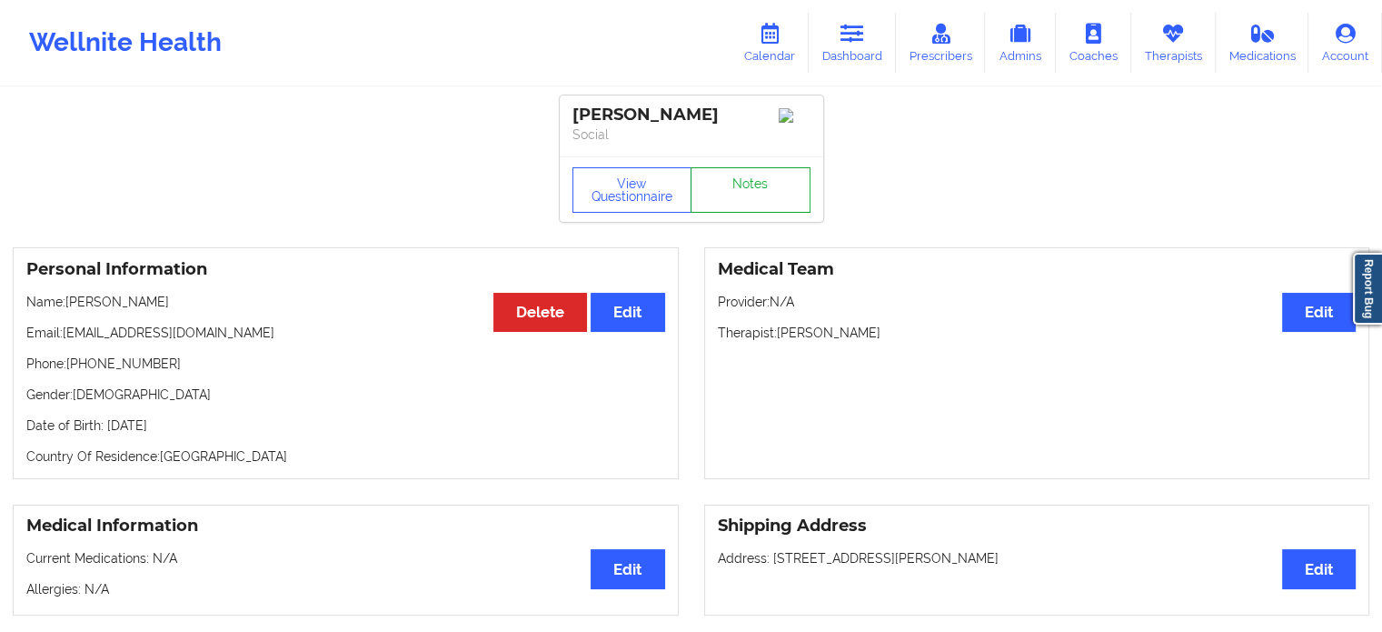
click at [734, 190] on link "Notes" at bounding box center [751, 189] width 120 height 45
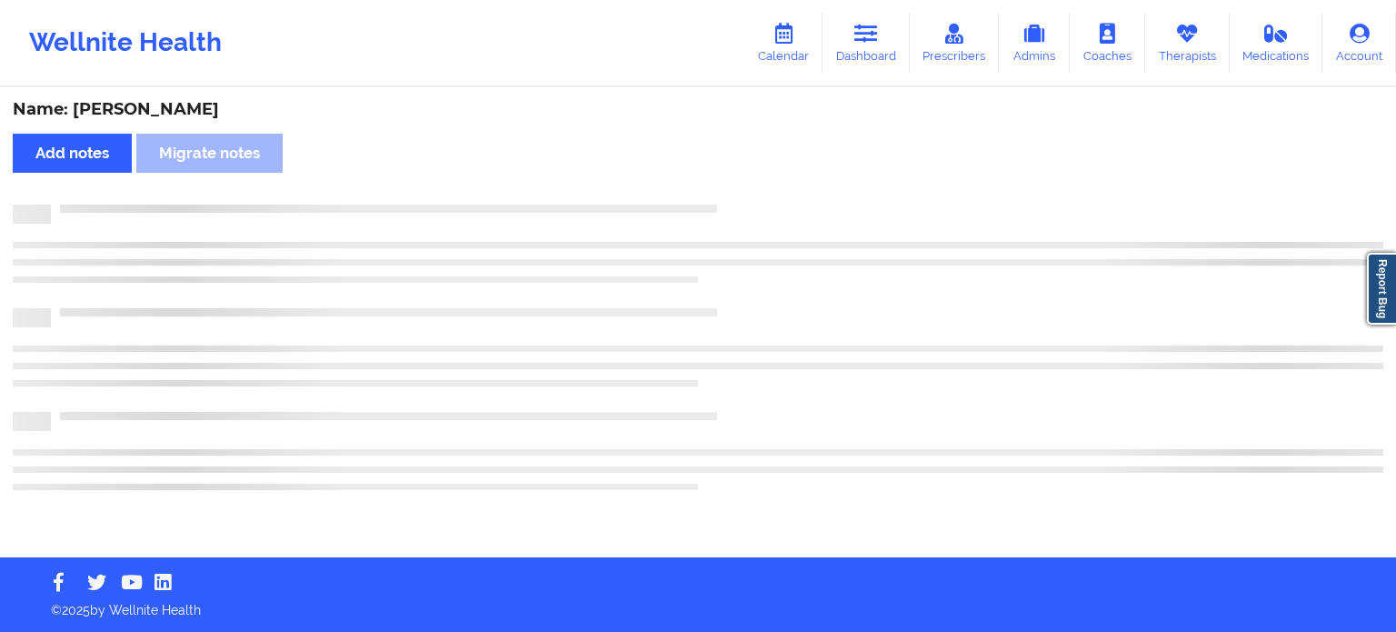
click at [734, 190] on div "Name: Shimon Dreyfuss Add notes Migrate notes" at bounding box center [698, 323] width 1396 height 468
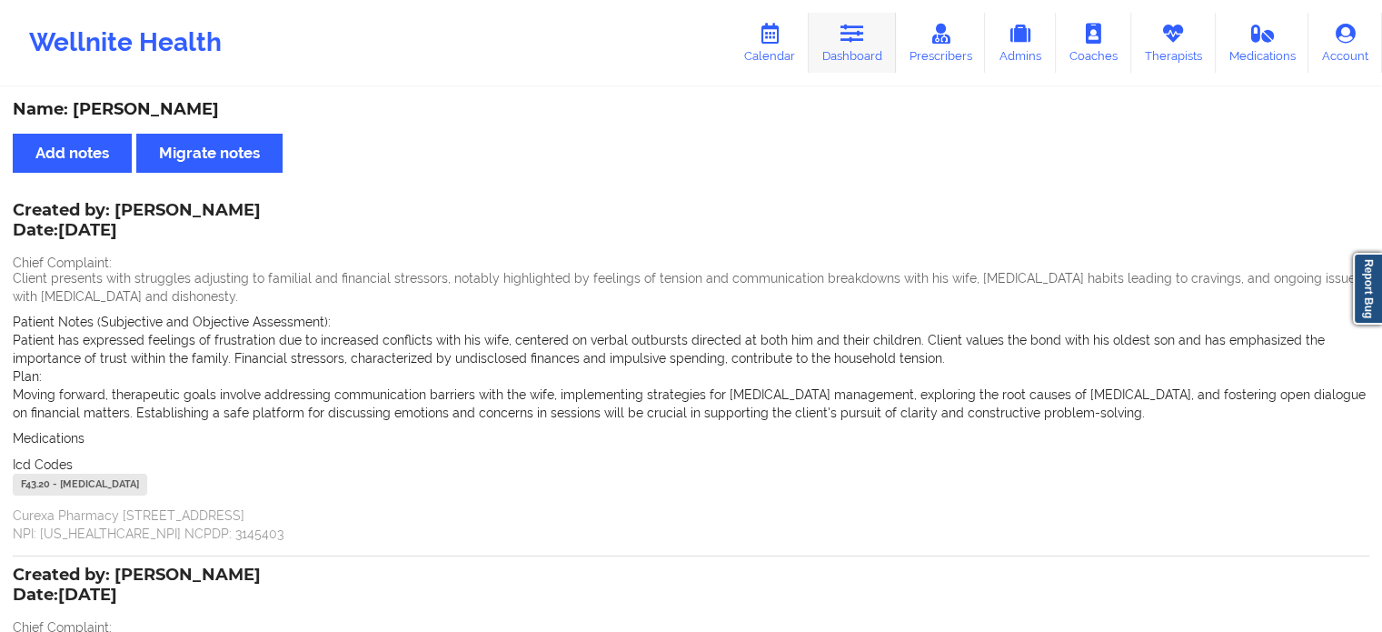
click at [846, 54] on link "Dashboard" at bounding box center [852, 43] width 87 height 60
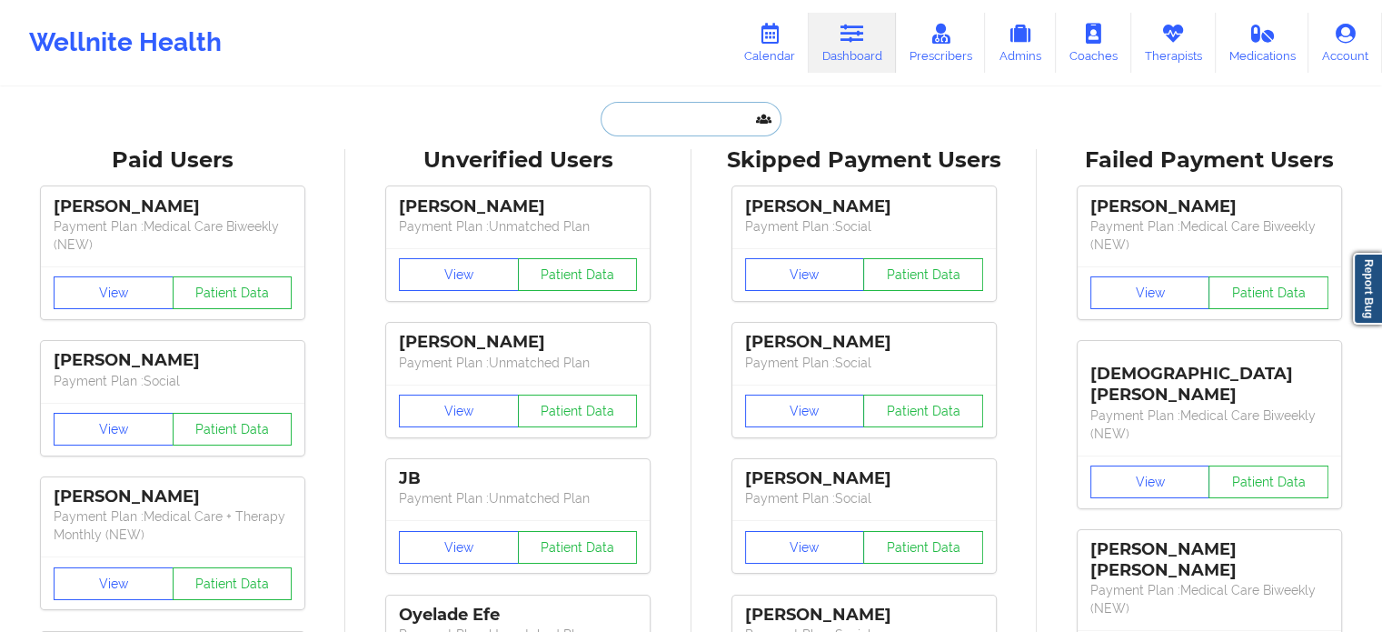
click at [632, 118] on input "text" at bounding box center [691, 119] width 180 height 35
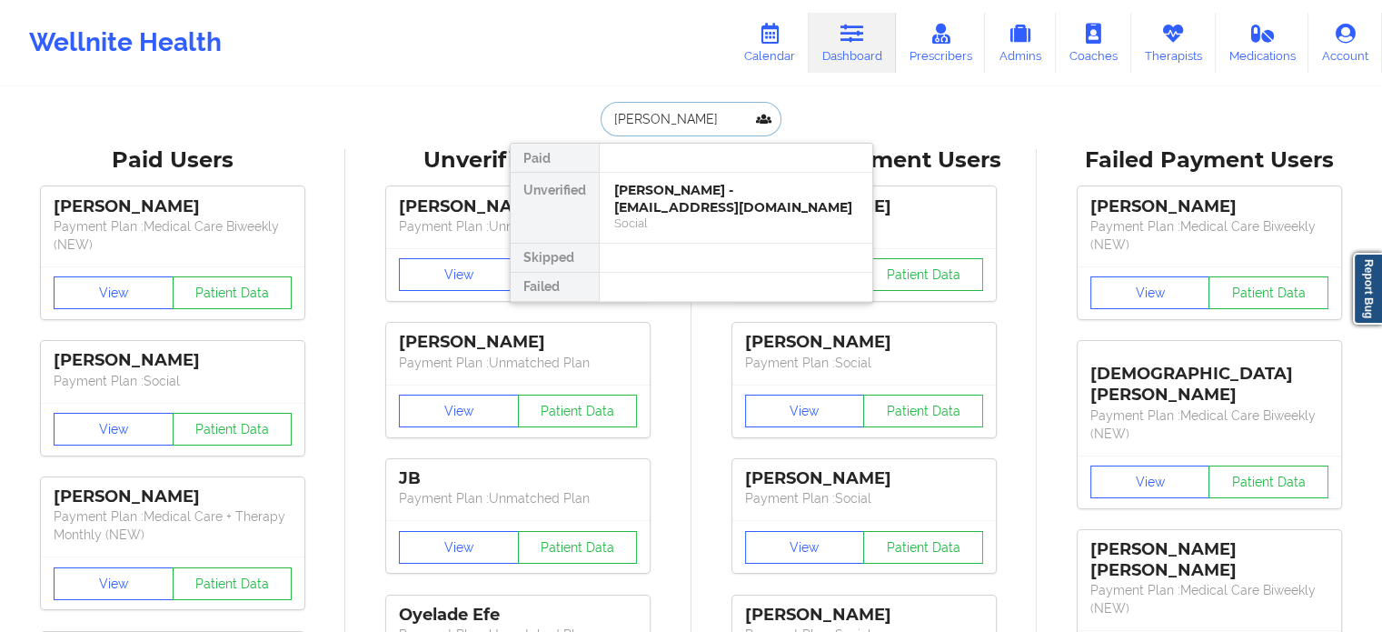
type input "lillian rodri"
click at [646, 204] on div "Lillian Rodriguez Perez - jflowerlily@gmail.com" at bounding box center [736, 199] width 244 height 34
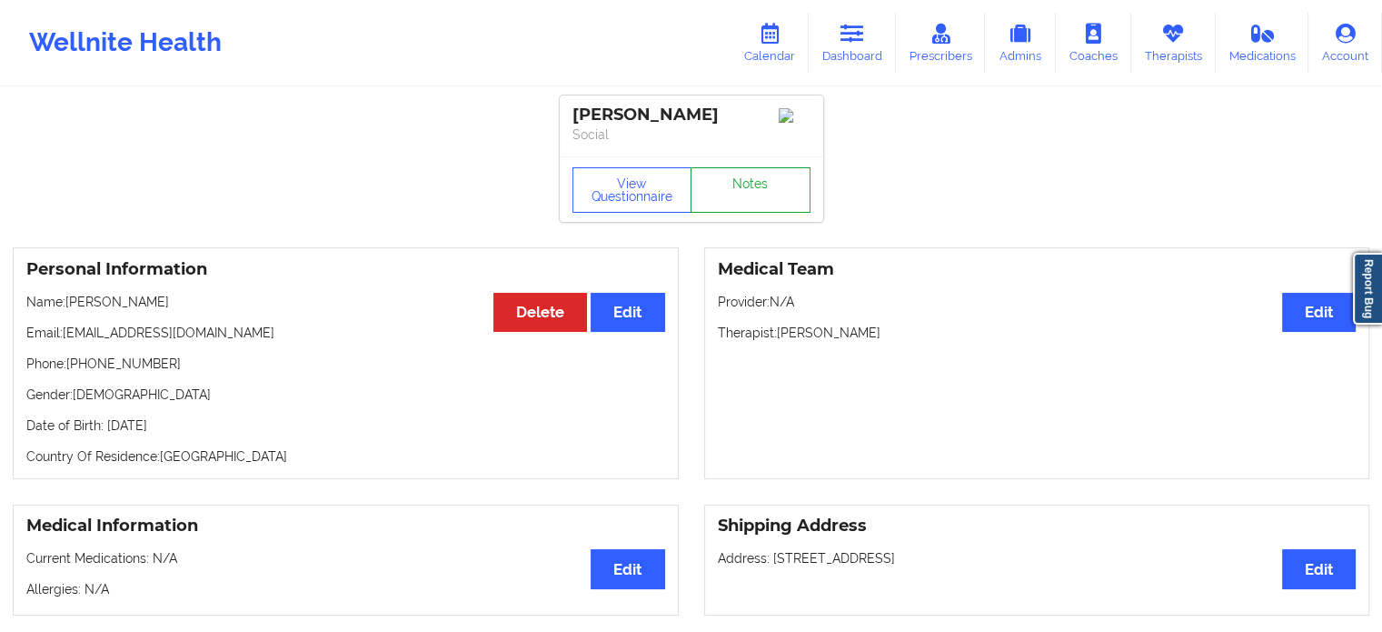
click at [730, 185] on link "Notes" at bounding box center [751, 189] width 120 height 45
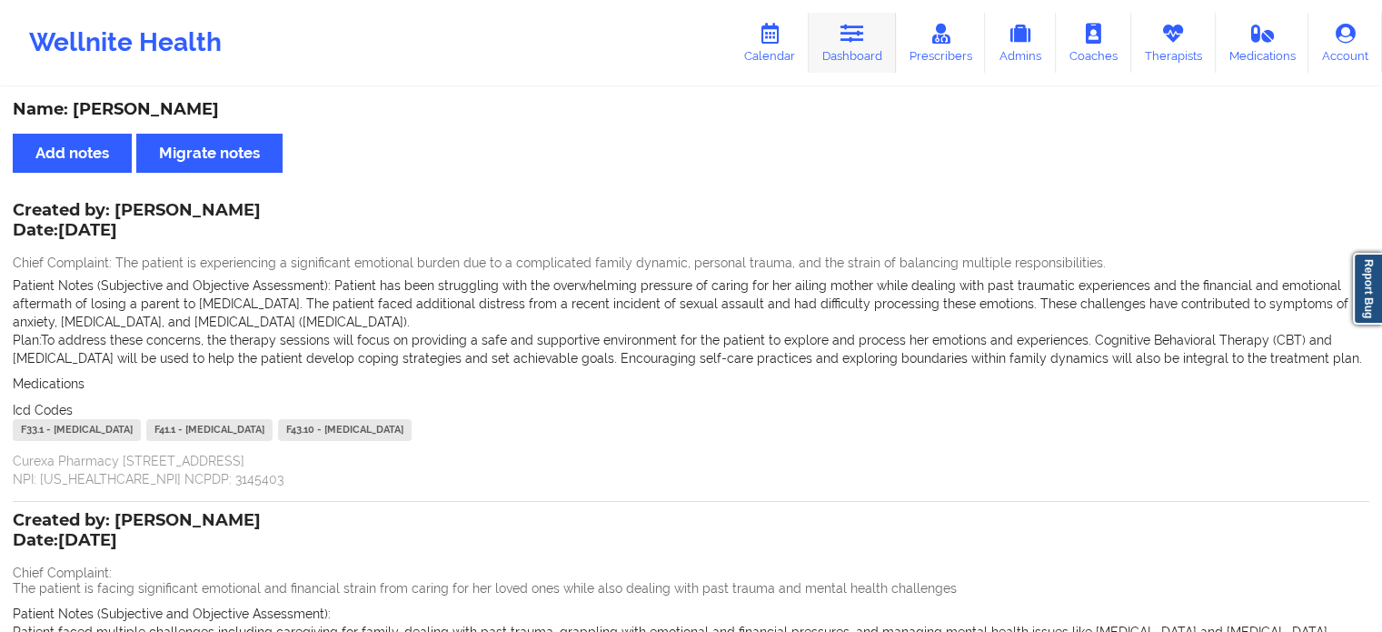
click at [856, 41] on icon at bounding box center [853, 34] width 24 height 20
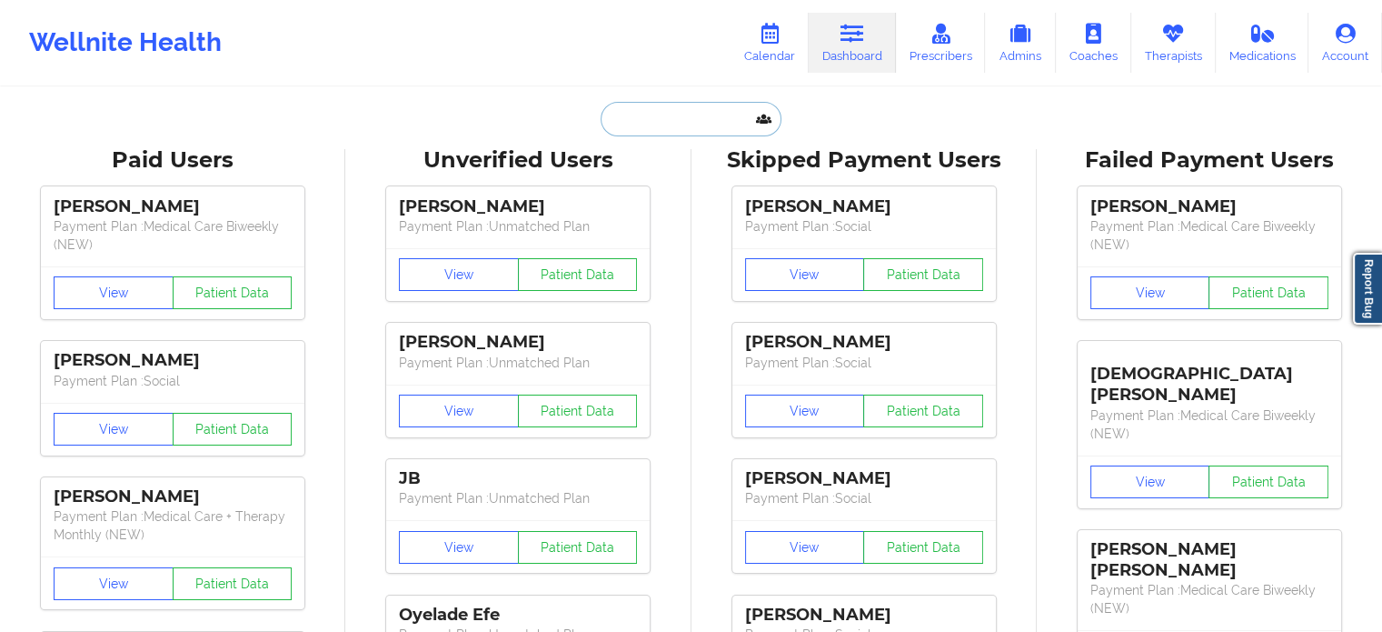
click at [653, 120] on input "text" at bounding box center [691, 119] width 180 height 35
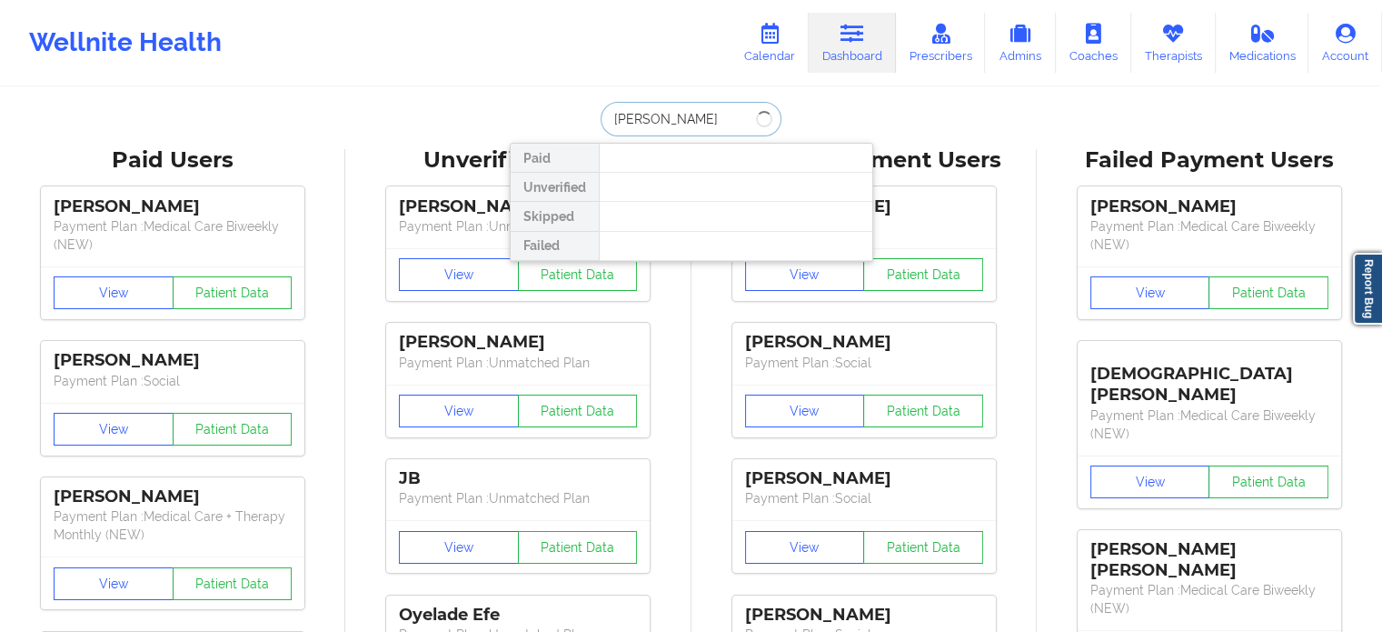
type input "dana rad"
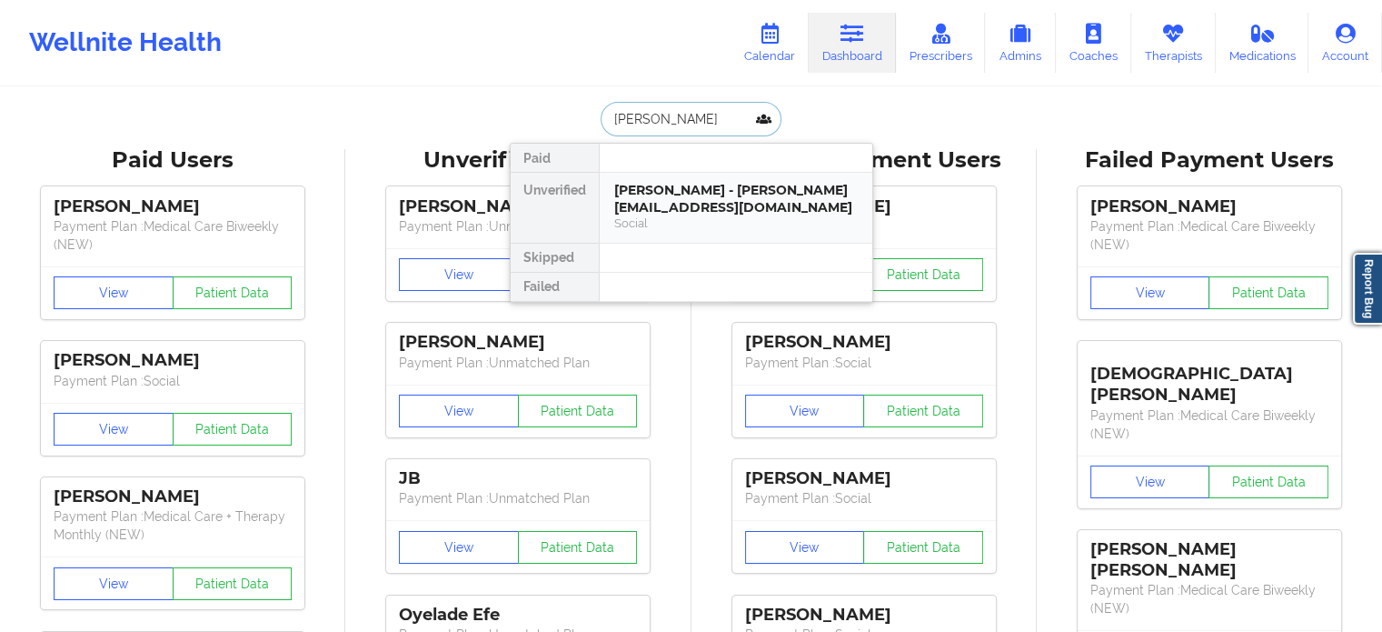
click at [689, 194] on div "Dana Radzinskaya - dana.karpeza@gmail.com" at bounding box center [736, 199] width 244 height 34
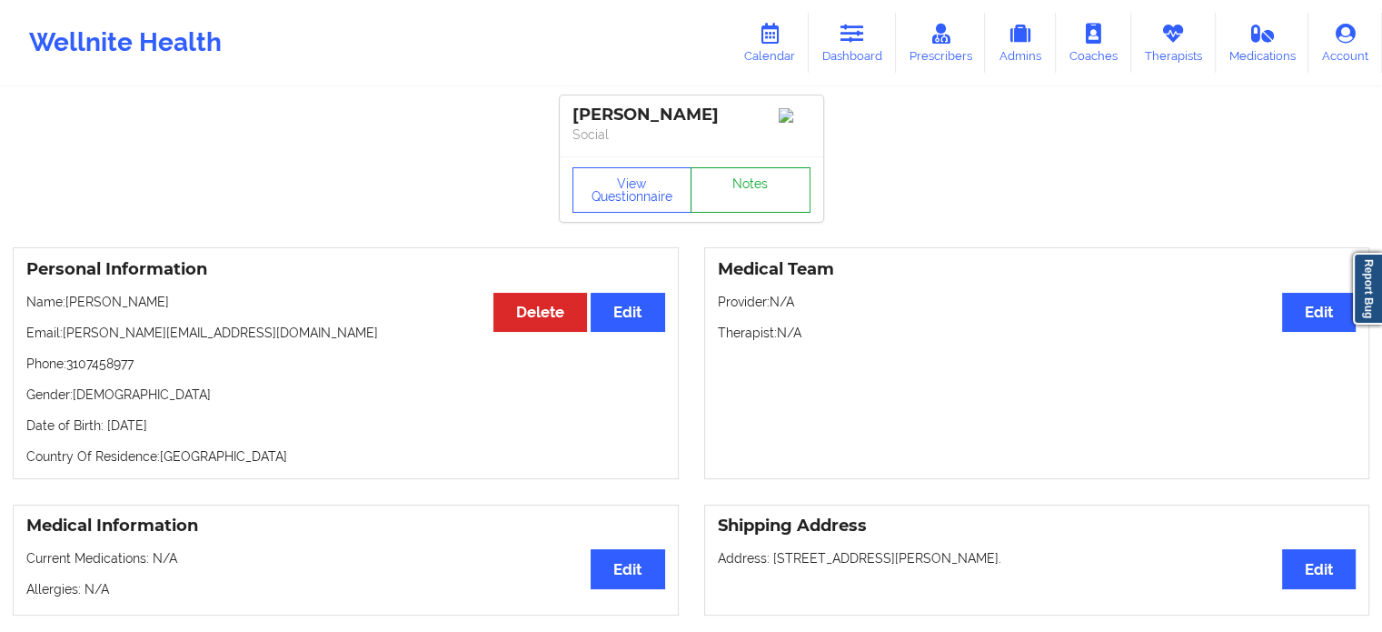
click at [739, 198] on link "Notes" at bounding box center [751, 189] width 120 height 45
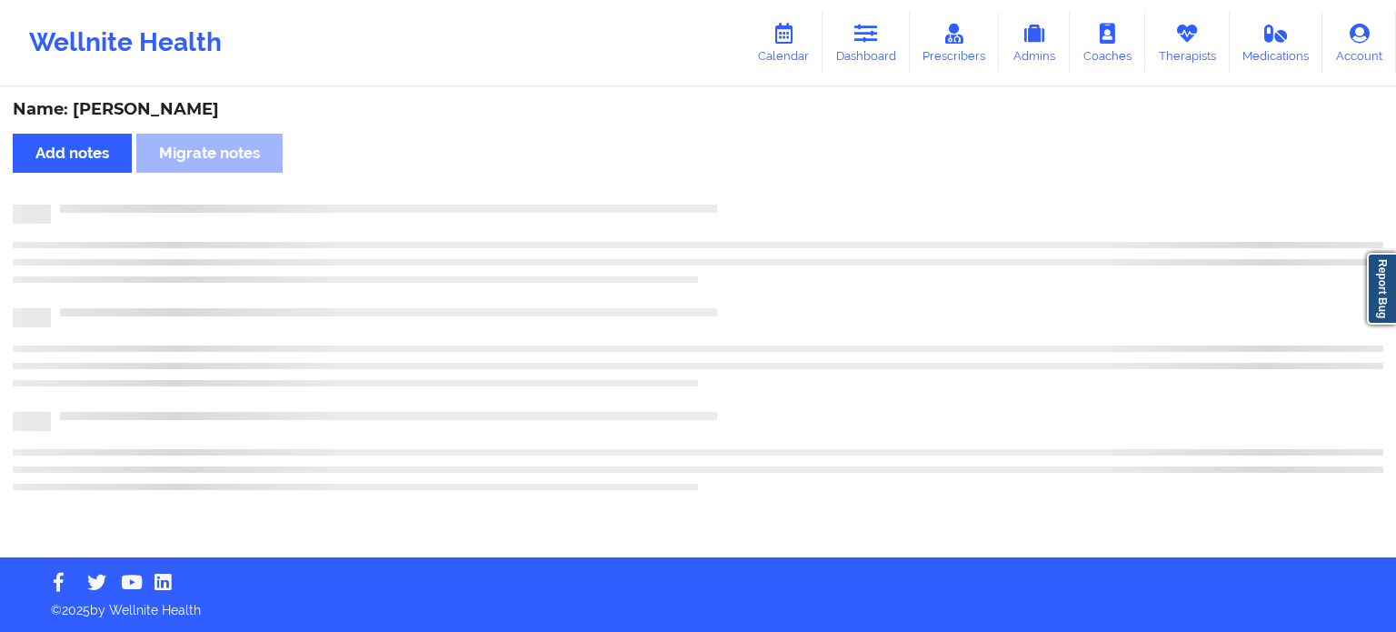
click at [739, 198] on div "Name: Dana Radzinskaya Add notes Migrate notes" at bounding box center [698, 323] width 1396 height 468
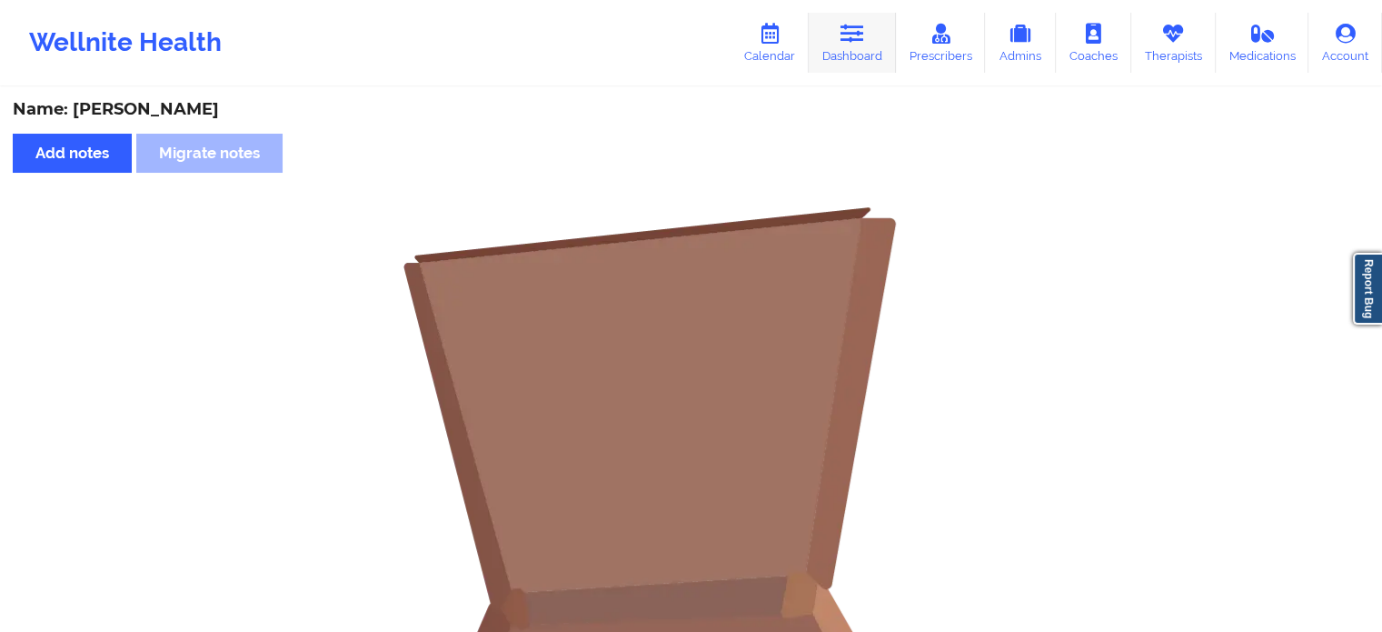
click at [849, 35] on icon at bounding box center [853, 34] width 24 height 20
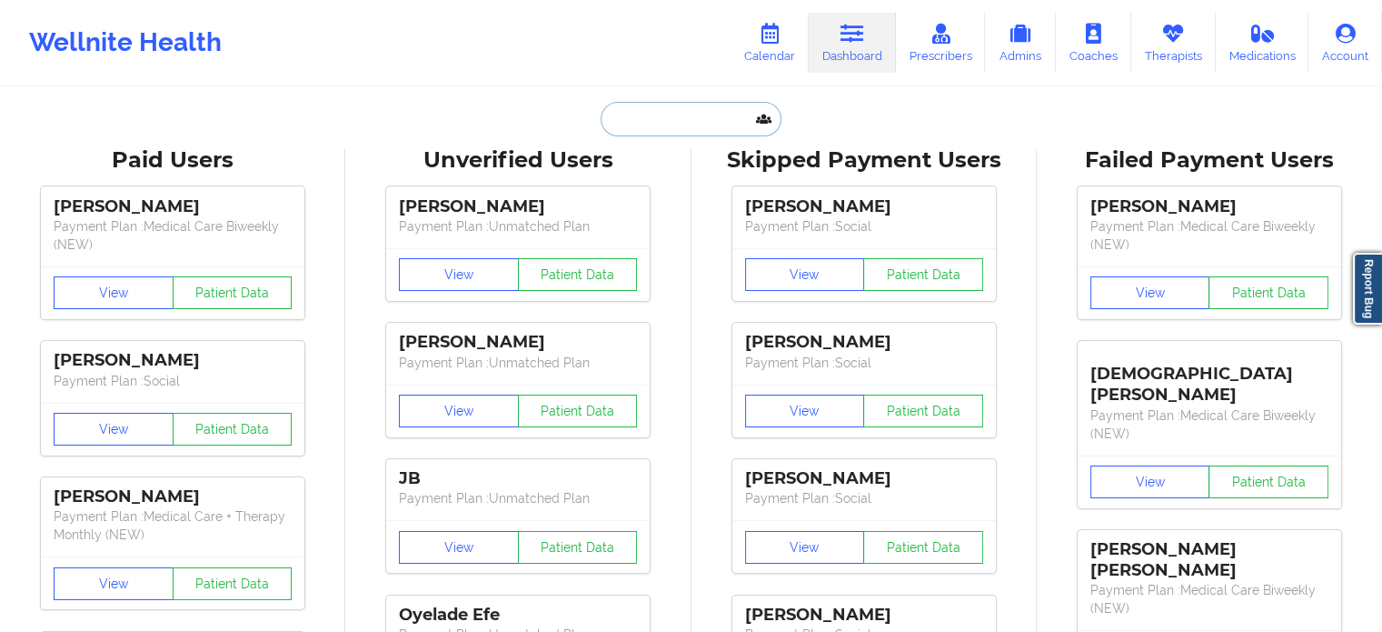
click at [679, 128] on input "text" at bounding box center [691, 119] width 180 height 35
type input "j"
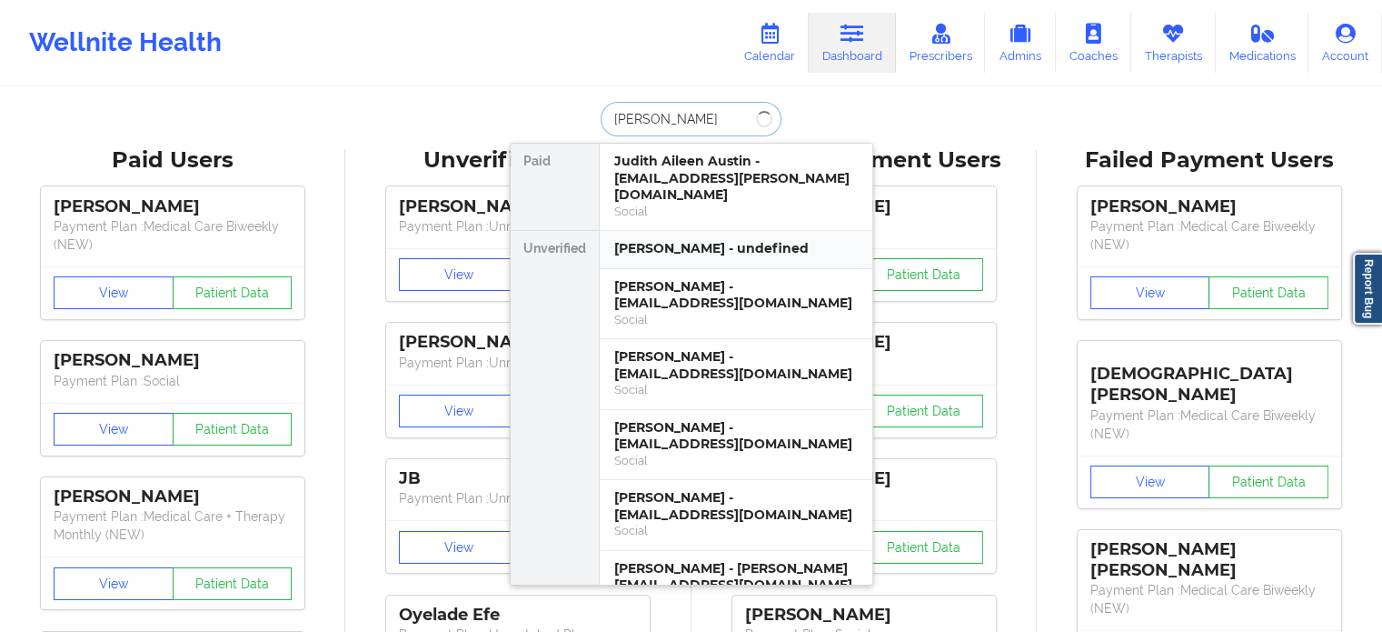
type input "judith ju"
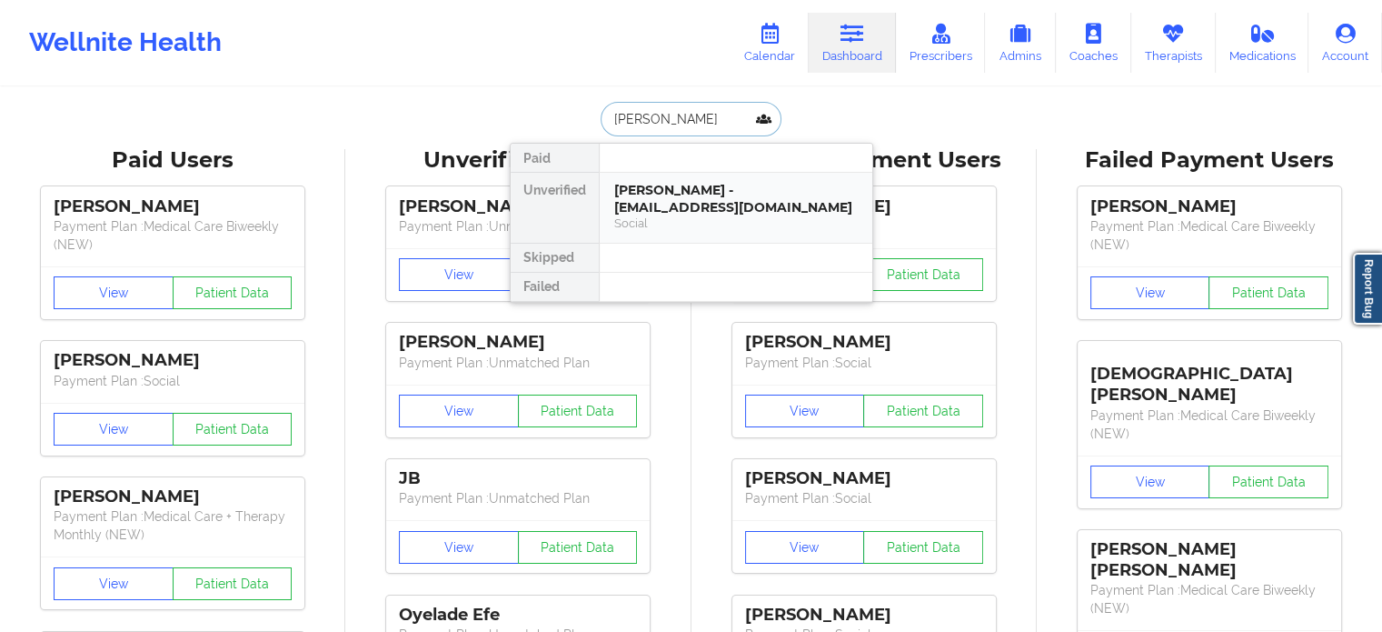
click at [688, 203] on div "Judith Justen - mjusten84@gmail.com" at bounding box center [736, 199] width 244 height 34
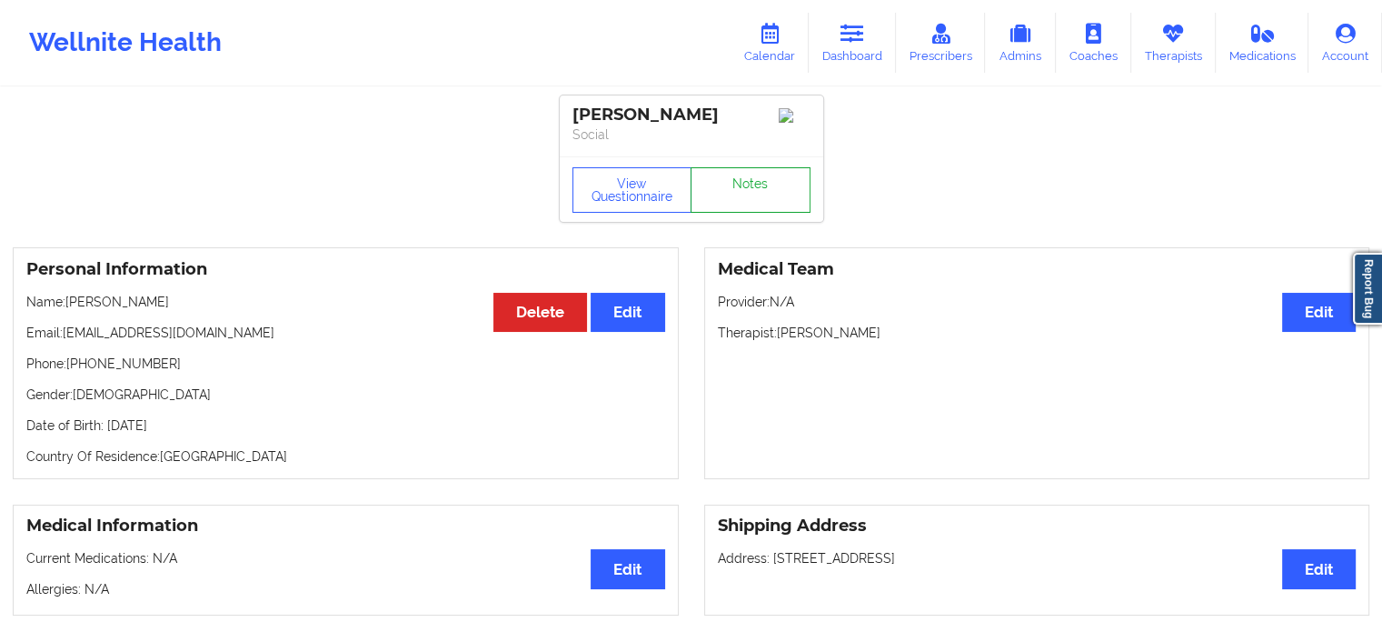
click at [763, 187] on link "Notes" at bounding box center [751, 189] width 120 height 45
